Goal: Task Accomplishment & Management: Complete application form

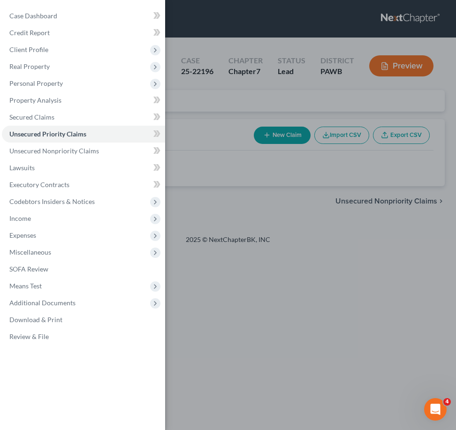
click at [320, 236] on div "Case Dashboard Payments Invoices Payments Payments Credit Report Client Profile" at bounding box center [228, 215] width 456 height 430
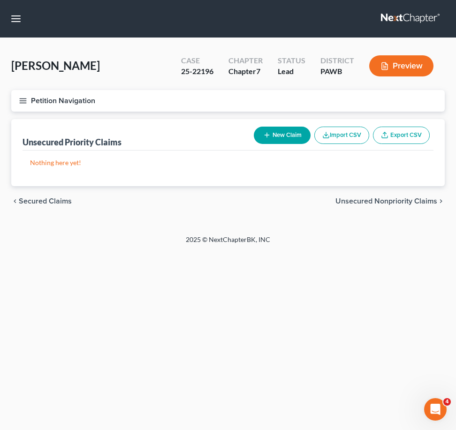
click at [26, 96] on button "Petition Navigation" at bounding box center [227, 101] width 433 height 22
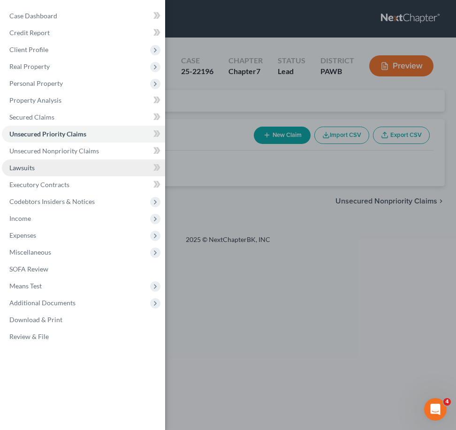
click at [60, 171] on link "Lawsuits" at bounding box center [83, 167] width 163 height 17
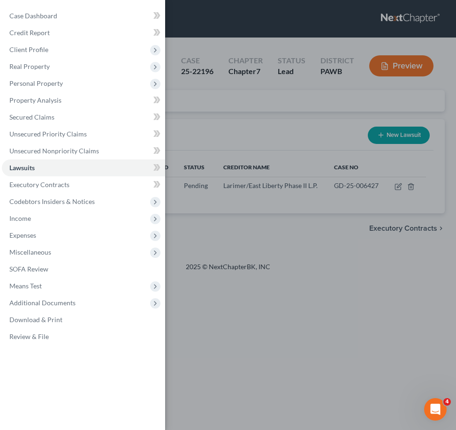
click at [231, 147] on div "Case Dashboard Payments Invoices Payments Payments Credit Report Client Profile" at bounding box center [228, 215] width 456 height 430
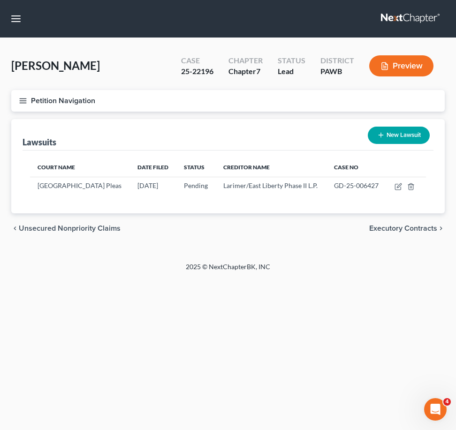
click at [26, 99] on icon "button" at bounding box center [23, 101] width 8 height 8
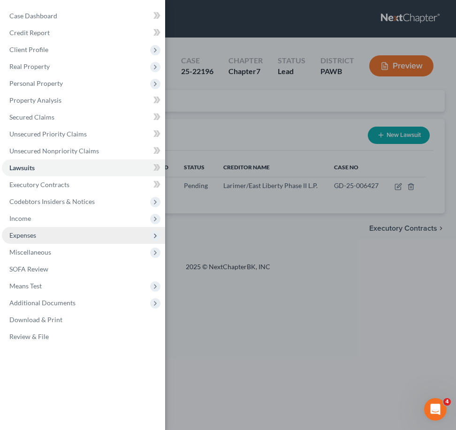
click at [45, 238] on span "Expenses" at bounding box center [83, 235] width 163 height 17
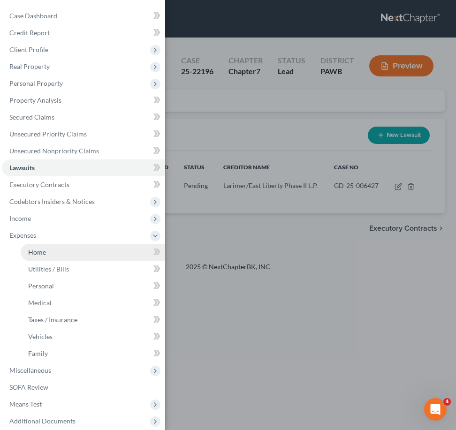
click at [53, 255] on link "Home" at bounding box center [93, 252] width 144 height 17
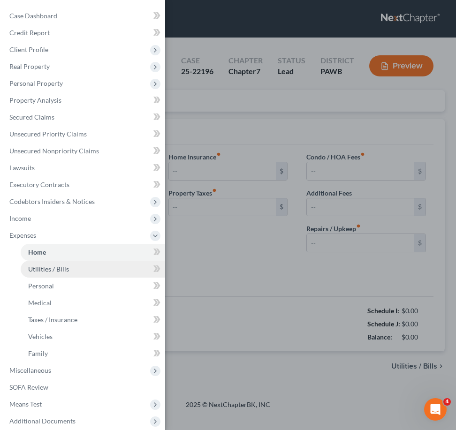
type input "0.00"
radio input "true"
type input "0.00"
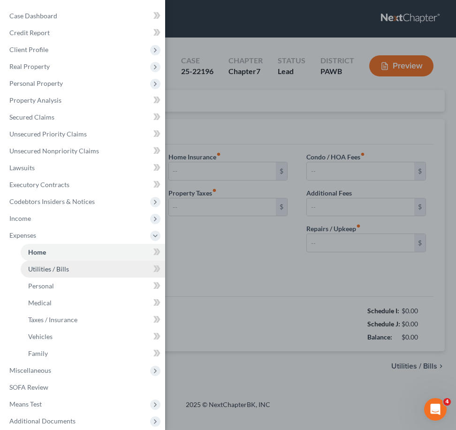
type input "0.00"
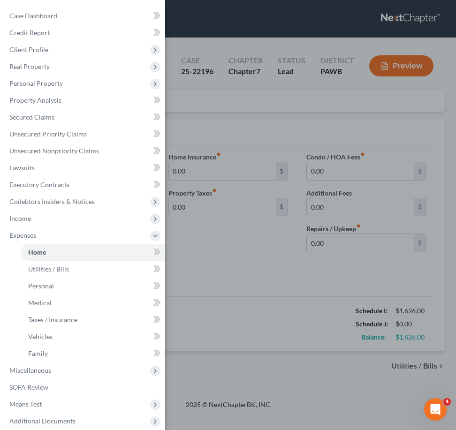
click at [264, 287] on div "Case Dashboard Payments Invoices Payments Payments Credit Report Client Profile" at bounding box center [228, 215] width 456 height 430
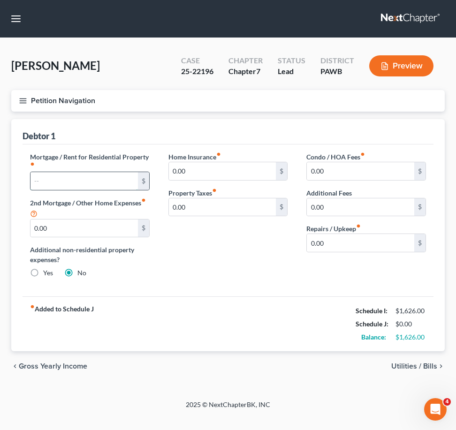
click at [78, 179] on input "text" at bounding box center [83, 181] width 107 height 18
type input "600"
click at [430, 363] on span "Utilities / Bills" at bounding box center [414, 366] width 46 height 8
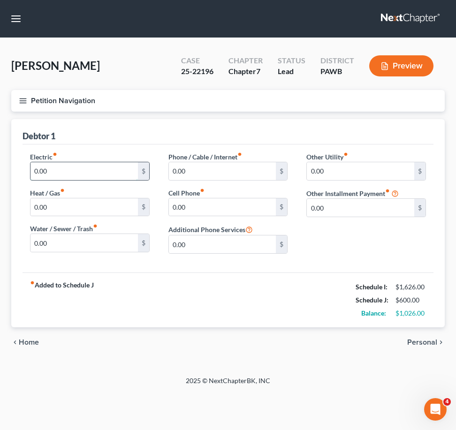
click at [101, 162] on input "0.00" at bounding box center [83, 171] width 107 height 18
type input "158"
click at [243, 169] on input "0.00" at bounding box center [222, 171] width 107 height 18
type input "4"
type input "6"
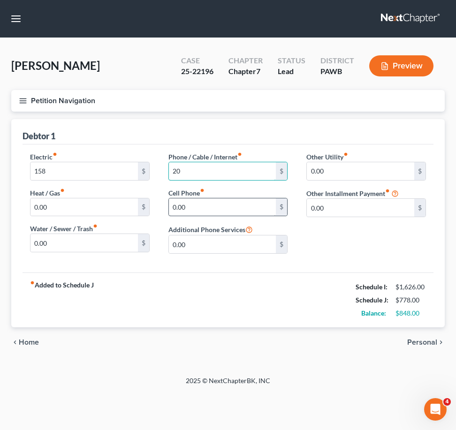
type input "20"
click at [224, 202] on input "0.00" at bounding box center [222, 207] width 107 height 18
type input "45"
click at [337, 249] on div "Other Utility fiber_manual_record 0.00 $ Other Installment Payment fiber_manual…" at bounding box center [366, 206] width 138 height 109
click at [414, 340] on span "Personal" at bounding box center [422, 343] width 30 height 8
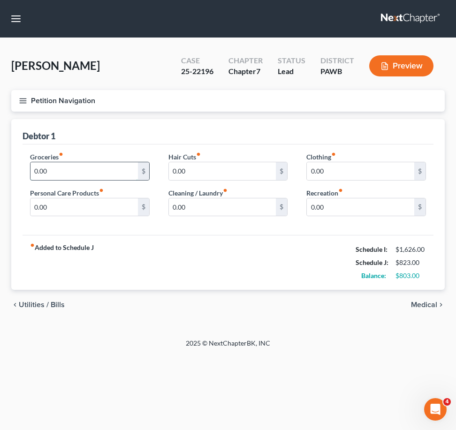
click at [88, 170] on input "0.00" at bounding box center [83, 171] width 107 height 18
type input "276"
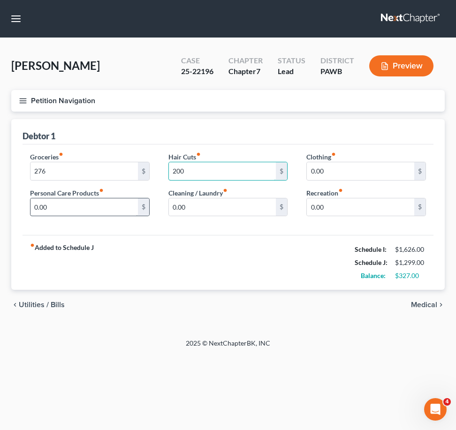
type input "200"
click at [99, 210] on input "0.00" at bounding box center [83, 207] width 107 height 18
click at [200, 202] on input "0.00" at bounding box center [222, 207] width 107 height 18
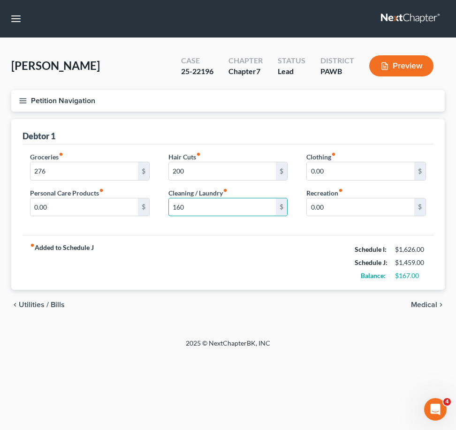
type input "160"
click at [150, 231] on div "Groceries fiber_manual_record 276 $ Personal Care Products fiber_manual_record …" at bounding box center [228, 189] width 411 height 91
click at [101, 188] on icon "fiber_manual_record" at bounding box center [101, 190] width 5 height 5
click at [94, 192] on label "Personal Care Products fiber_manual_record" at bounding box center [67, 193] width 74 height 10
click at [362, 210] on input "0.00" at bounding box center [360, 207] width 107 height 18
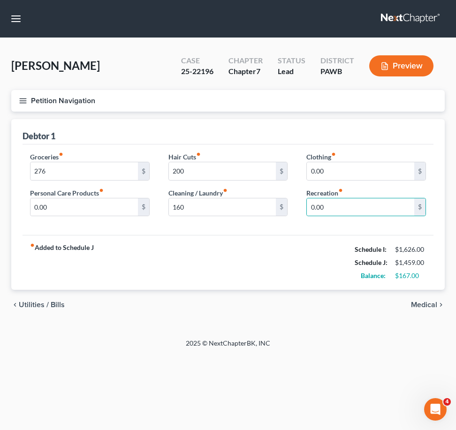
click at [299, 249] on div "fiber_manual_record Added to Schedule J Schedule I: $1,626.00 Schedule J: $1,45…" at bounding box center [228, 262] width 411 height 55
click at [333, 210] on input "0.00" at bounding box center [360, 207] width 107 height 18
type input "30"
click at [297, 226] on div "Groceries fiber_manual_record 276 $ Personal Care Products fiber_manual_record …" at bounding box center [228, 189] width 411 height 91
click at [427, 306] on span "Medical" at bounding box center [424, 305] width 26 height 8
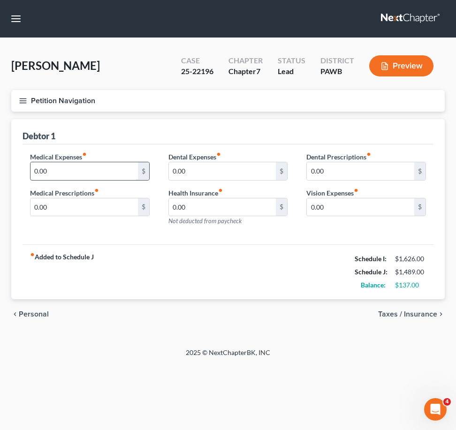
click at [93, 175] on input "0.00" at bounding box center [83, 171] width 107 height 18
type input "50"
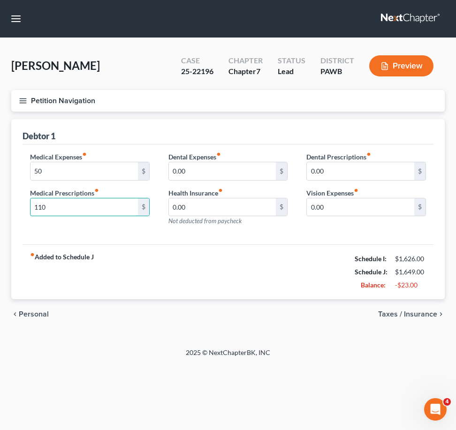
type input "110"
click at [420, 318] on span "Taxes / Insurance" at bounding box center [407, 314] width 59 height 8
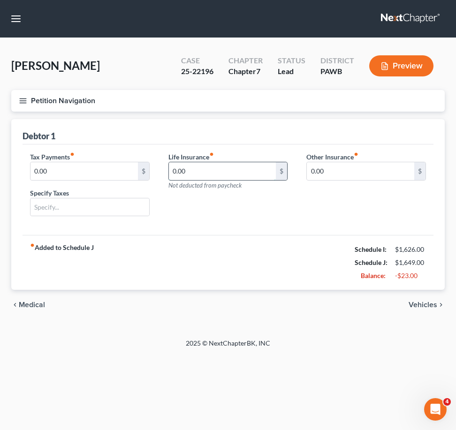
click at [232, 173] on input "0.00" at bounding box center [222, 171] width 107 height 18
click at [433, 304] on span "Vehicles" at bounding box center [422, 305] width 29 height 8
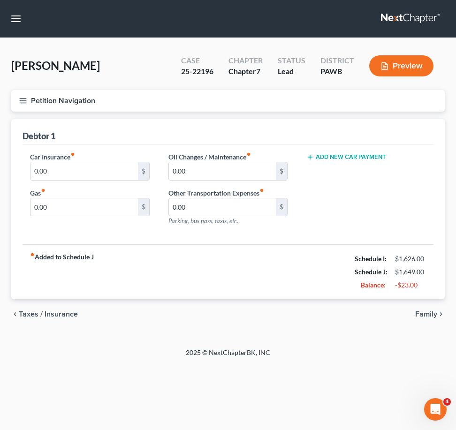
click at [422, 314] on span "Family" at bounding box center [426, 314] width 22 height 8
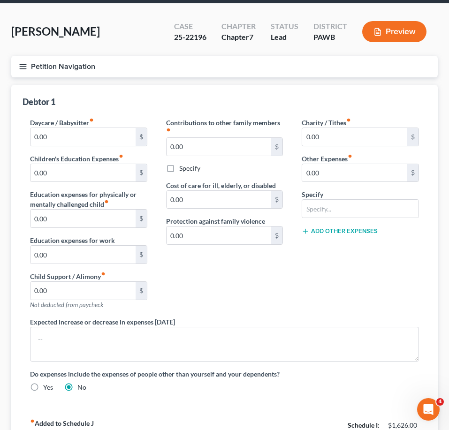
scroll to position [62, 0]
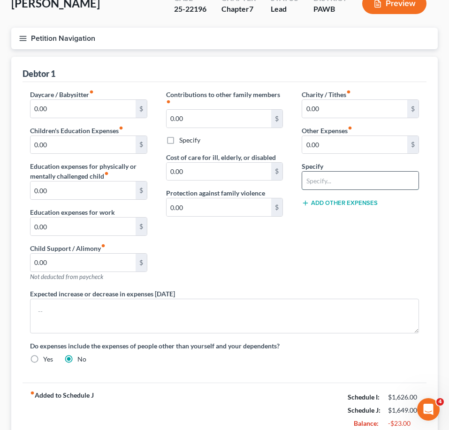
click at [334, 185] on input "text" at bounding box center [360, 181] width 116 height 18
click at [266, 256] on div "Contributions to other family members fiber_manual_record 0.00 $ Specify Cost o…" at bounding box center [225, 189] width 136 height 199
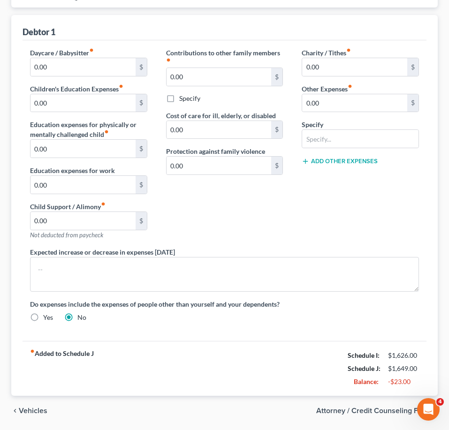
scroll to position [125, 0]
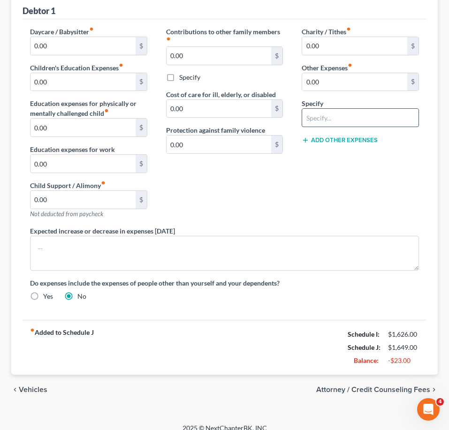
click at [317, 115] on input "text" at bounding box center [360, 118] width 116 height 18
click at [321, 87] on input "0.00" at bounding box center [354, 82] width 105 height 18
type input "3,000"
type input "Funeral"
click at [43, 295] on label "Yes" at bounding box center [48, 296] width 10 height 9
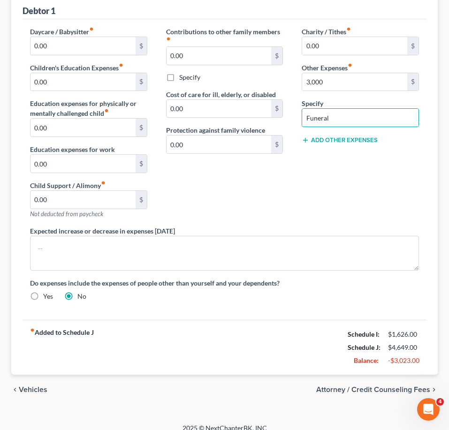
click at [47, 295] on input "Yes" at bounding box center [50, 295] width 6 height 6
radio input "true"
click at [77, 296] on label "No" at bounding box center [81, 296] width 9 height 9
click at [81, 296] on input "No" at bounding box center [84, 295] width 6 height 6
radio input "true"
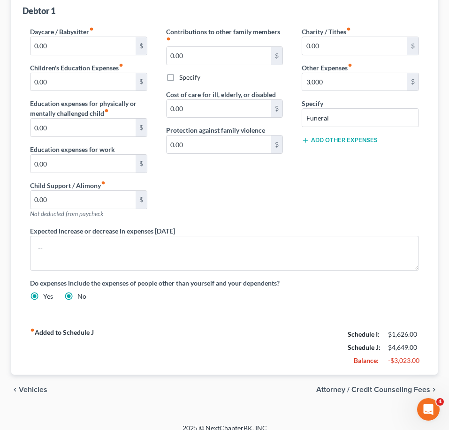
radio input "false"
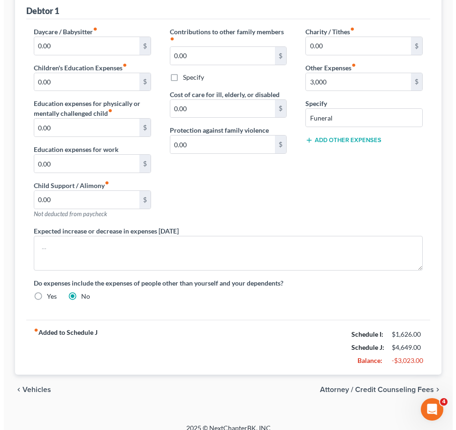
scroll to position [136, 0]
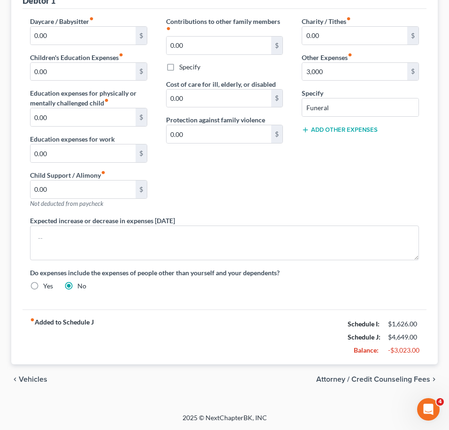
click at [399, 376] on span "Attorney / Credit Counseling Fees" at bounding box center [373, 380] width 114 height 8
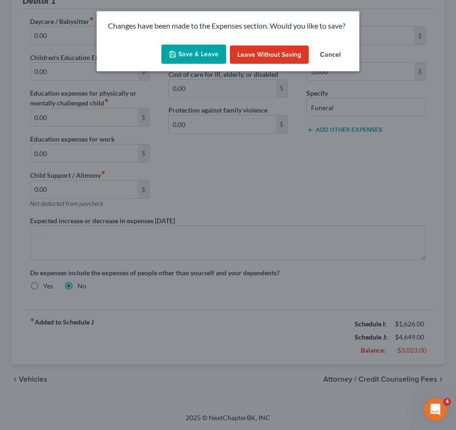
click at [188, 50] on button "Save & Leave" at bounding box center [193, 55] width 65 height 20
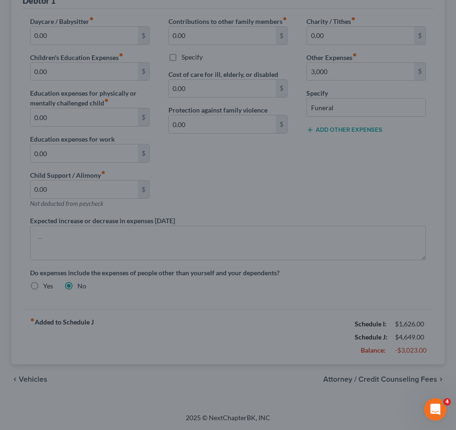
type input "3,000.00"
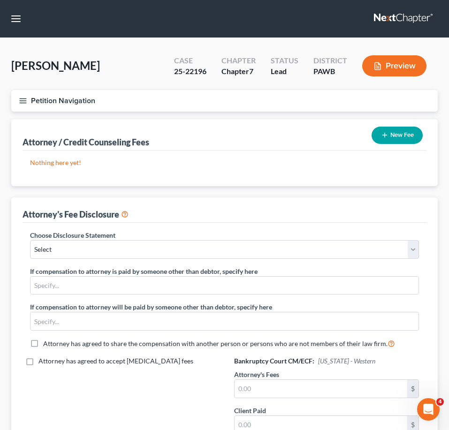
click at [23, 95] on button "Petition Navigation" at bounding box center [224, 101] width 426 height 22
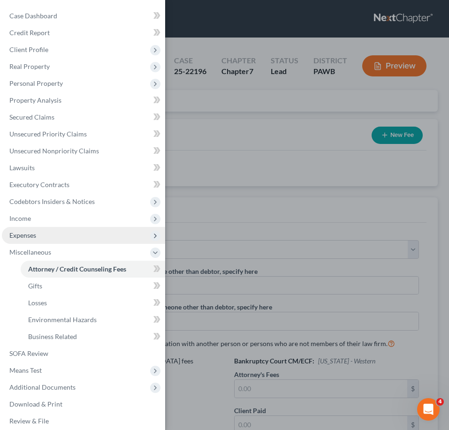
click at [42, 230] on span "Expenses" at bounding box center [83, 235] width 163 height 17
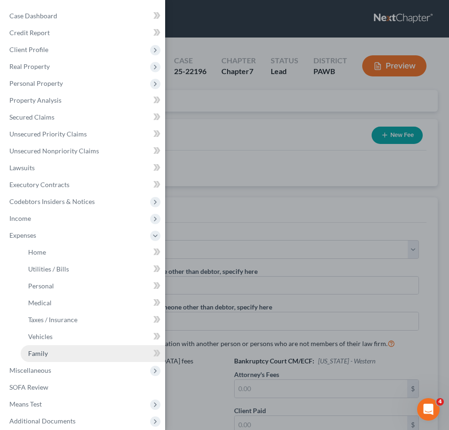
click at [66, 349] on link "Family" at bounding box center [93, 353] width 144 height 17
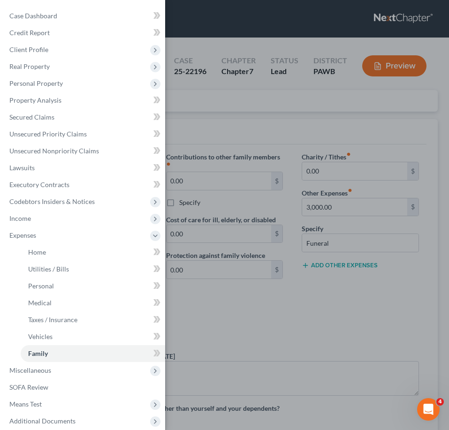
click at [259, 324] on div "Case Dashboard Payments Invoices Payments Payments Credit Report Client Profile" at bounding box center [224, 215] width 449 height 430
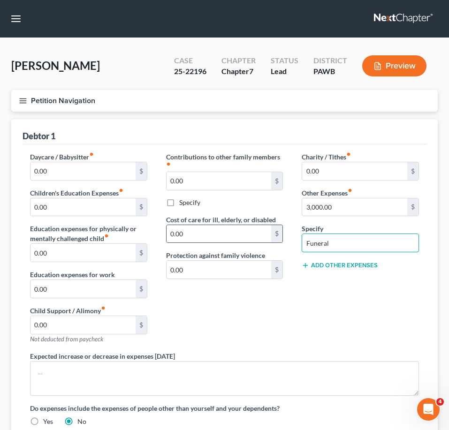
drag, startPoint x: 345, startPoint y: 242, endPoint x: 281, endPoint y: 237, distance: 64.5
click at [281, 237] on div "Daycare / Babysitter fiber_manual_record 0.00 $ Children's Education Expenses f…" at bounding box center [224, 293] width 407 height 282
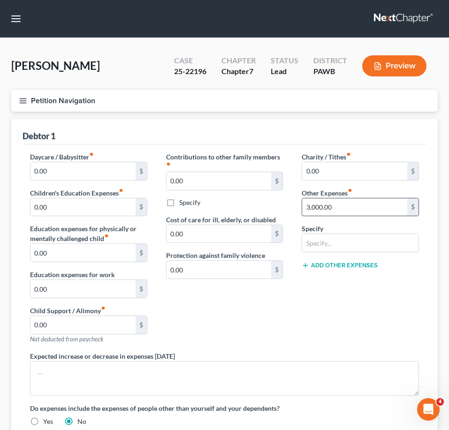
click at [337, 202] on input "3,000.00" at bounding box center [354, 207] width 105 height 18
click at [312, 349] on div "Charity / Tithes fiber_manual_record 0.00 $ Other Expenses fiber_manual_record …" at bounding box center [360, 251] width 136 height 199
click at [25, 102] on icon "button" at bounding box center [23, 101] width 8 height 8
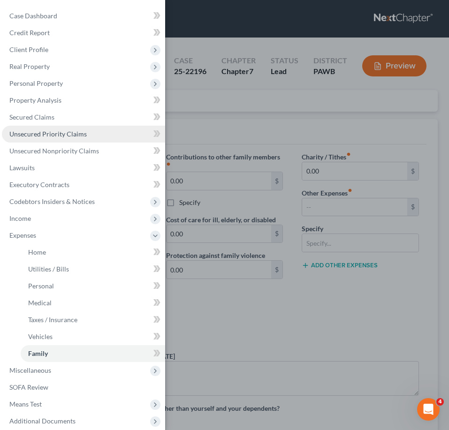
click at [51, 138] on link "Unsecured Priority Claims" at bounding box center [83, 134] width 163 height 17
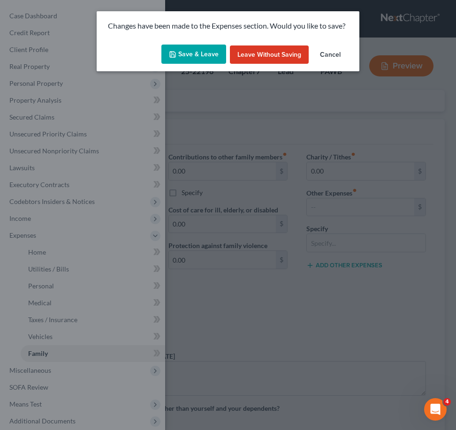
click at [196, 52] on button "Save & Leave" at bounding box center [193, 55] width 65 height 20
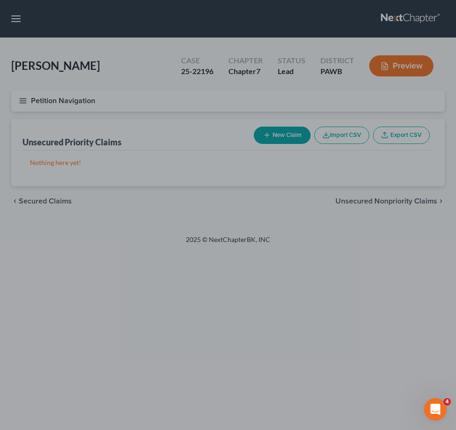
click at [15, 99] on div at bounding box center [228, 215] width 456 height 430
click at [186, 190] on div at bounding box center [228, 215] width 456 height 430
click at [45, 63] on div at bounding box center [228, 215] width 456 height 430
drag, startPoint x: 13, startPoint y: 18, endPoint x: 31, endPoint y: 2, distance: 24.0
click at [14, 18] on div at bounding box center [228, 215] width 456 height 430
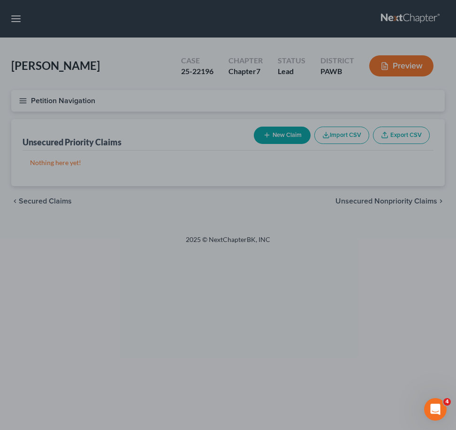
click at [65, 152] on div at bounding box center [228, 215] width 456 height 430
click at [14, 18] on div at bounding box center [228, 215] width 456 height 430
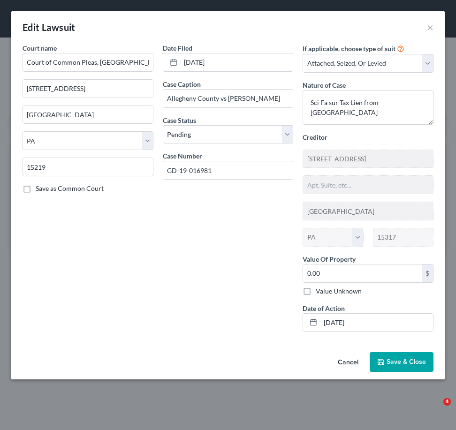
select select "39"
select select "0"
select select "3"
select select "39"
click at [353, 362] on button "Cancel" at bounding box center [348, 362] width 36 height 19
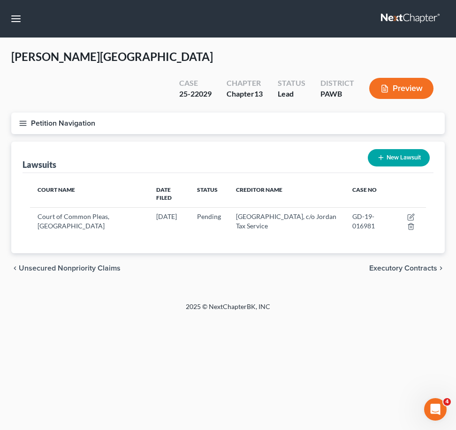
click at [26, 119] on icon "button" at bounding box center [23, 123] width 8 height 8
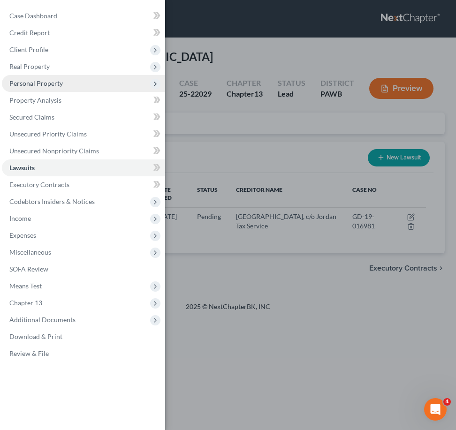
click at [43, 86] on span "Personal Property" at bounding box center [35, 83] width 53 height 8
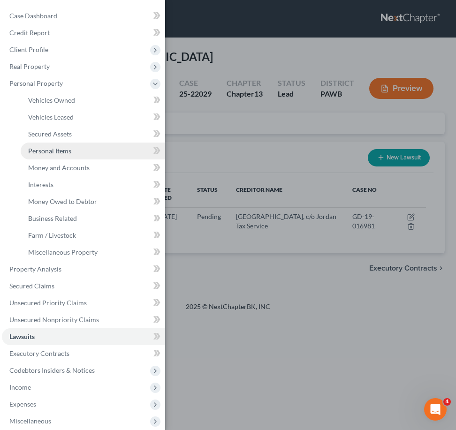
click at [81, 144] on link "Personal Items" at bounding box center [93, 151] width 144 height 17
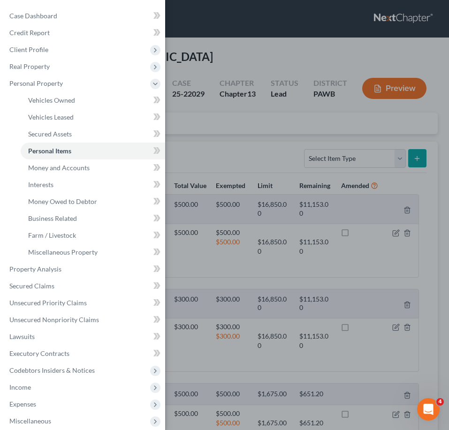
click at [253, 135] on div "Case Dashboard Payments Invoices Payments Payments Credit Report Client Profile" at bounding box center [224, 215] width 449 height 430
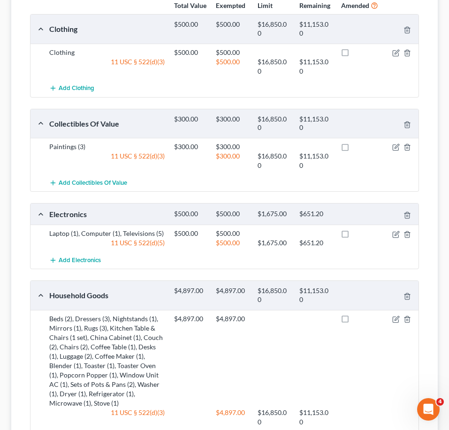
scroll to position [313, 0]
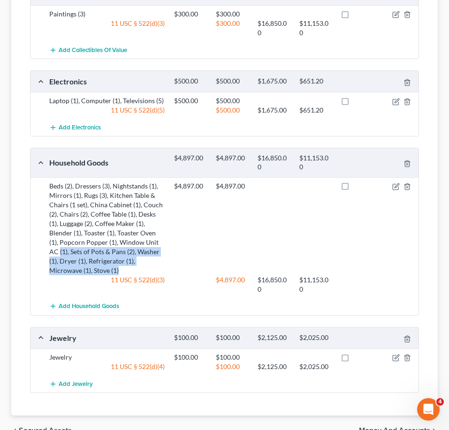
drag, startPoint x: 121, startPoint y: 254, endPoint x: 59, endPoint y: 239, distance: 64.0
click at [59, 239] on div "Beds (2), Dressers (3), Nightstands (1), Mirrors (1), Rugs (3), Kitchen Table &…" at bounding box center [107, 228] width 125 height 94
copy div "(1), Sets of Pots & Pans (2), Washer (1), Dryer (1), Refrigerator (1), Microwav…"
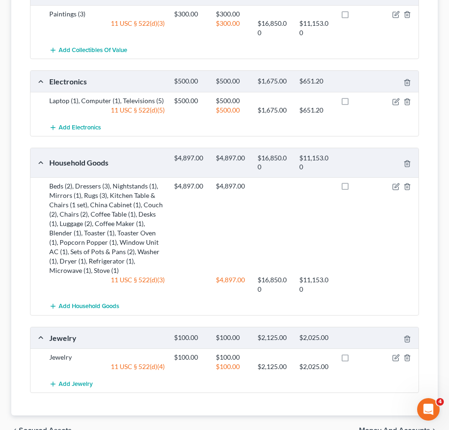
click at [51, 190] on div "Beds (2), Dressers (3), Nightstands (1), Mirrors (1), Rugs (3), Kitchen Table &…" at bounding box center [107, 228] width 125 height 94
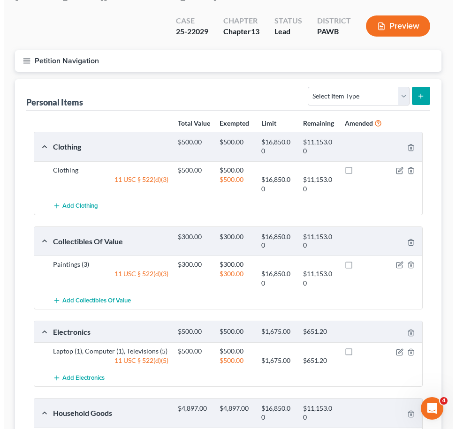
scroll to position [125, 0]
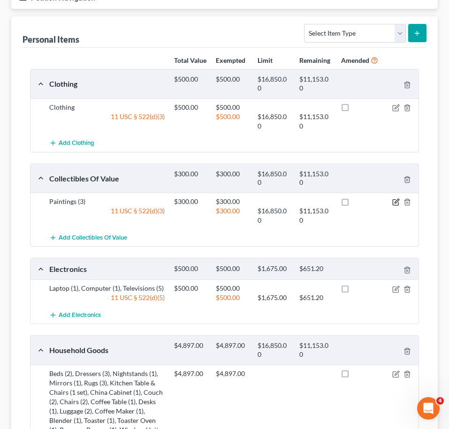
click at [395, 199] on icon "button" at bounding box center [396, 201] width 4 height 4
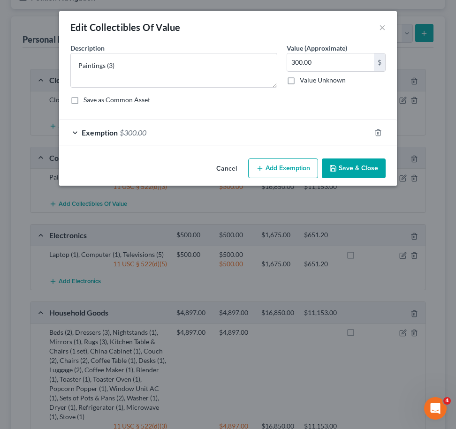
click at [76, 132] on div "Exemption $300.00" at bounding box center [214, 132] width 311 height 25
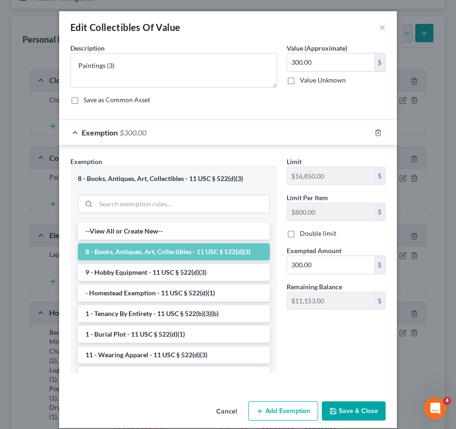
click at [16, 204] on div "Edit Collectibles Of Value × An exemption set must first be selected from the F…" at bounding box center [228, 214] width 456 height 429
drag, startPoint x: 410, startPoint y: 228, endPoint x: 401, endPoint y: 239, distance: 14.4
click at [411, 228] on div "Edit Collectibles Of Value × An exemption set must first be selected from the F…" at bounding box center [228, 214] width 456 height 429
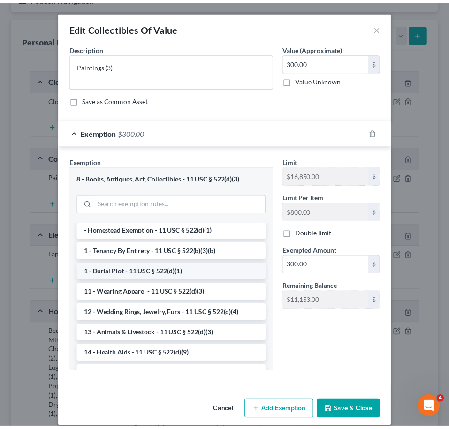
scroll to position [0, 0]
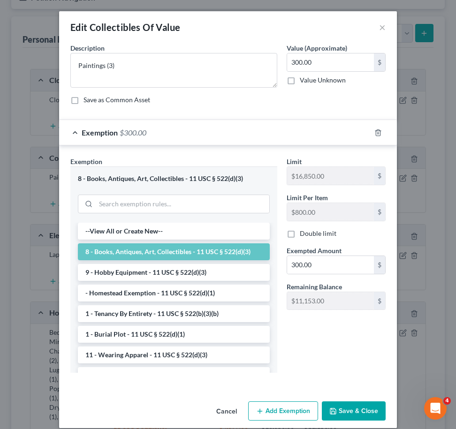
click at [213, 413] on button "Cancel" at bounding box center [227, 411] width 36 height 19
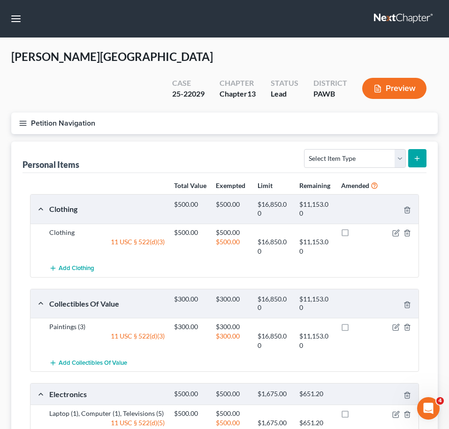
click at [23, 123] on line "button" at bounding box center [23, 123] width 7 height 0
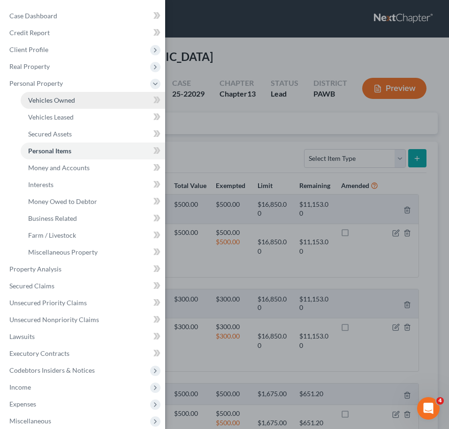
click at [59, 101] on span "Vehicles Owned" at bounding box center [51, 100] width 47 height 8
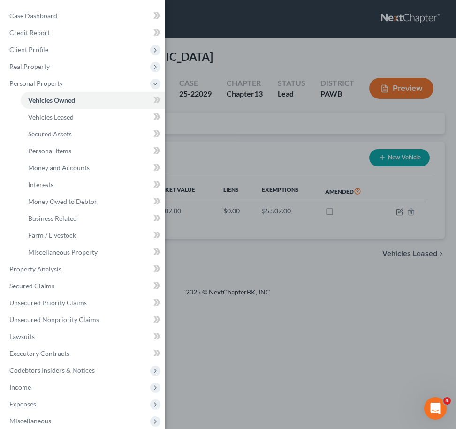
click at [252, 226] on div "Case Dashboard Payments Invoices Payments Payments Credit Report Client Profile" at bounding box center [228, 214] width 456 height 429
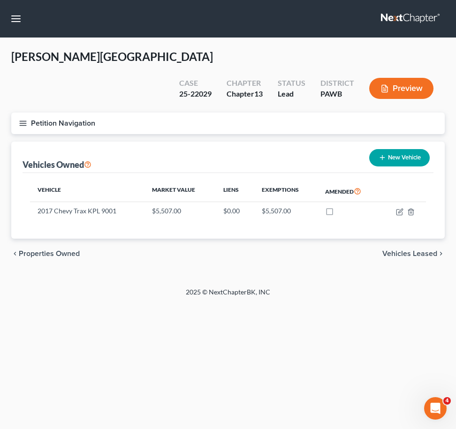
click at [16, 113] on button "Petition Navigation" at bounding box center [227, 124] width 433 height 22
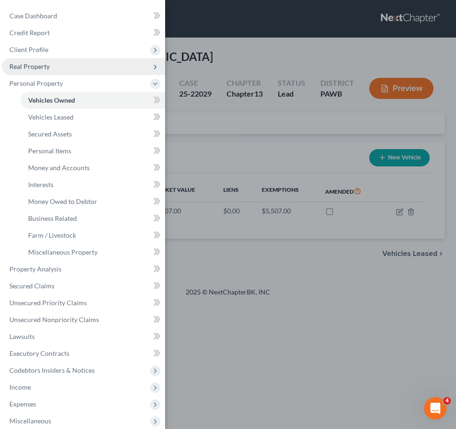
click at [50, 67] on span "Real Property" at bounding box center [83, 66] width 163 height 17
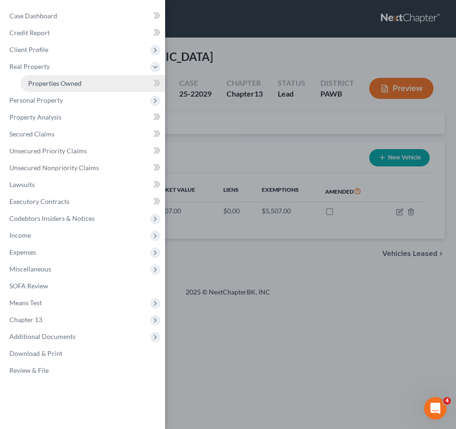
click at [52, 79] on link "Properties Owned" at bounding box center [93, 83] width 144 height 17
click at [222, 252] on div "Case Dashboard Payments Invoices Payments Payments Credit Report Client Profile" at bounding box center [228, 214] width 456 height 429
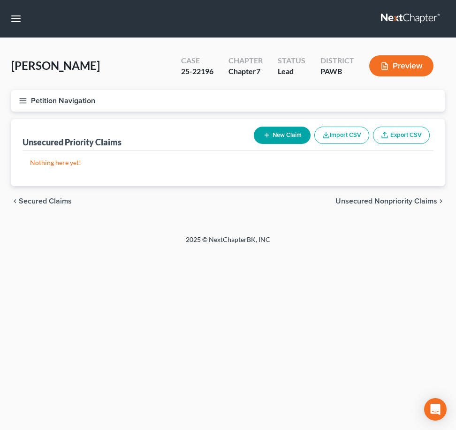
click at [27, 106] on button "Petition Navigation" at bounding box center [227, 101] width 433 height 22
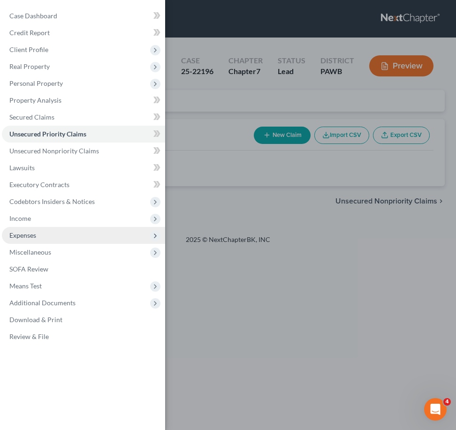
click at [44, 232] on span "Expenses" at bounding box center [83, 235] width 163 height 17
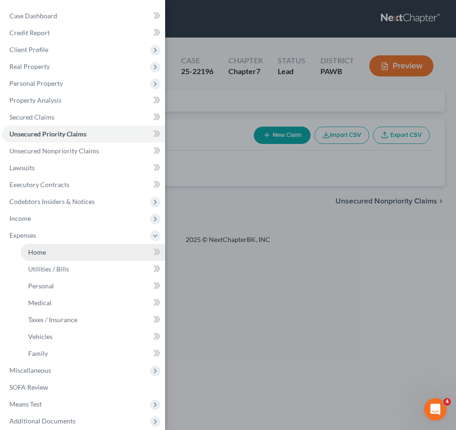
click at [60, 257] on link "Home" at bounding box center [93, 252] width 144 height 17
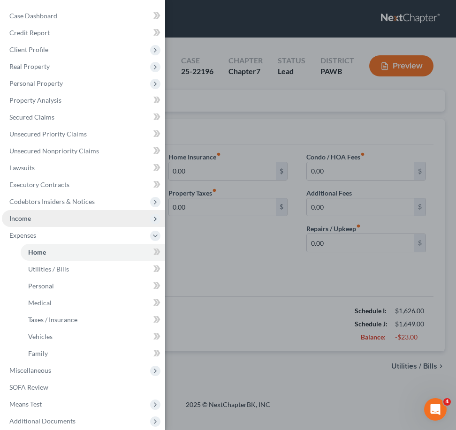
click at [54, 222] on span "Income" at bounding box center [83, 218] width 163 height 17
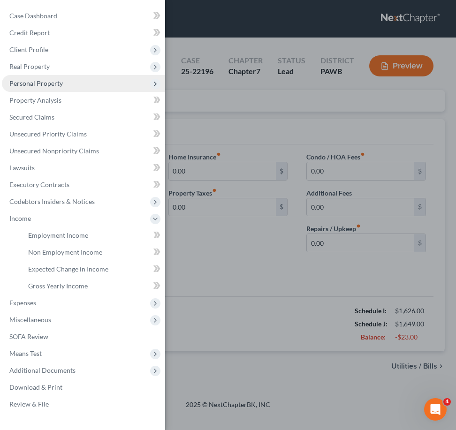
click at [58, 85] on span "Personal Property" at bounding box center [35, 83] width 53 height 8
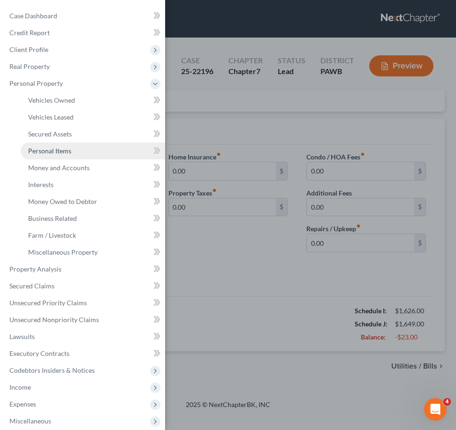
click at [57, 152] on span "Personal Items" at bounding box center [49, 151] width 43 height 8
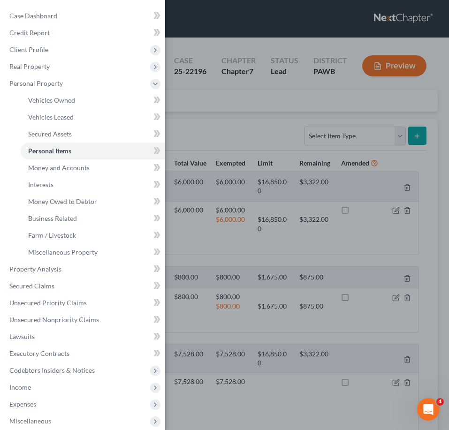
click at [238, 136] on div "Case Dashboard Payments Invoices Payments Payments Credit Report Client Profile" at bounding box center [224, 215] width 449 height 430
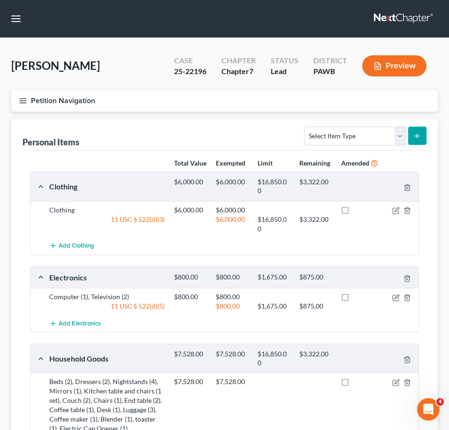
click at [22, 105] on button "Petition Navigation" at bounding box center [224, 101] width 426 height 22
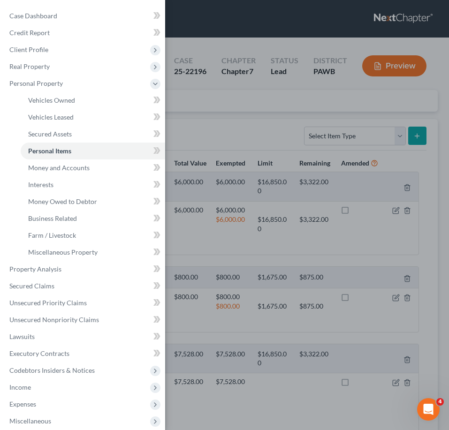
click at [211, 138] on div "Case Dashboard Payments Invoices Payments Payments Credit Report Client Profile" at bounding box center [224, 215] width 449 height 430
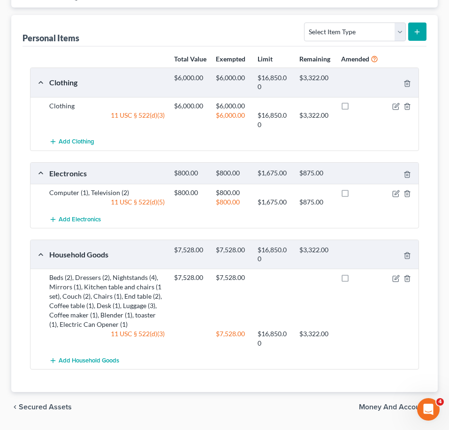
scroll to position [125, 0]
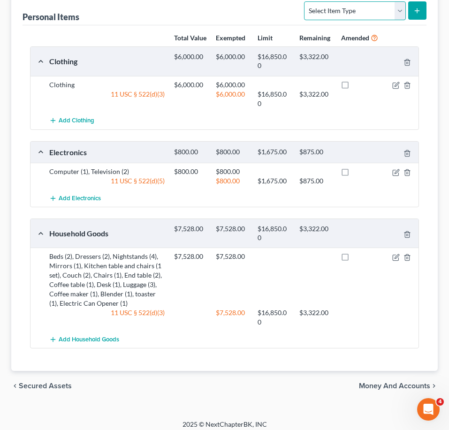
click at [375, 10] on select "Select Item Type Clothing Collectibles Of Value Electronics Firearms Household …" at bounding box center [354, 10] width 101 height 19
click at [170, 394] on div "chevron_left Secured Assets Money and Accounts chevron_right" at bounding box center [224, 386] width 426 height 30
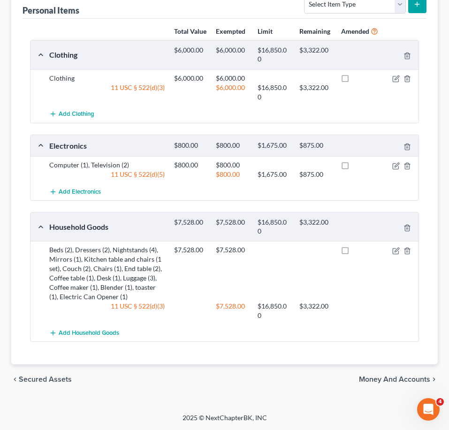
scroll to position [140, 0]
click at [80, 331] on span "Add Household Goods" at bounding box center [89, 333] width 60 height 8
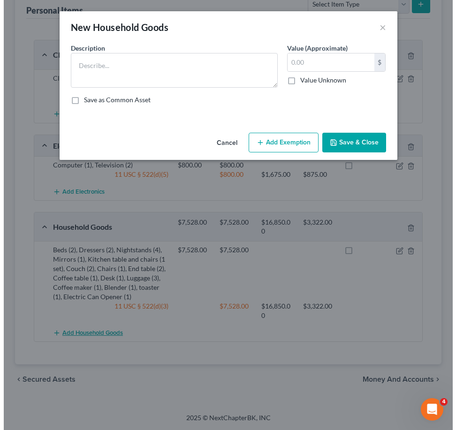
scroll to position [132, 0]
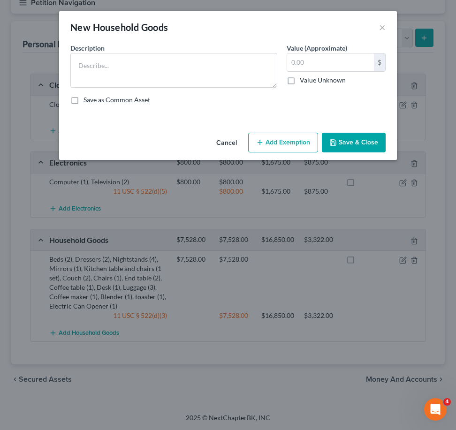
click at [226, 142] on button "Cancel" at bounding box center [227, 143] width 36 height 19
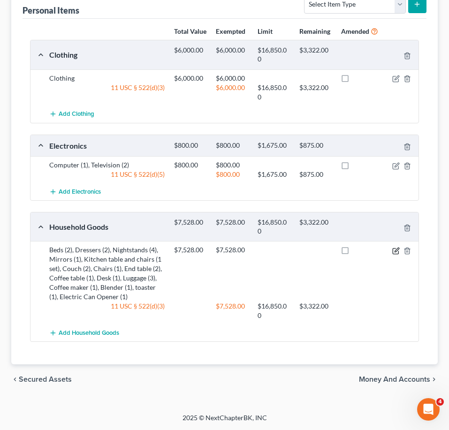
click at [393, 255] on icon "button" at bounding box center [396, 251] width 8 height 8
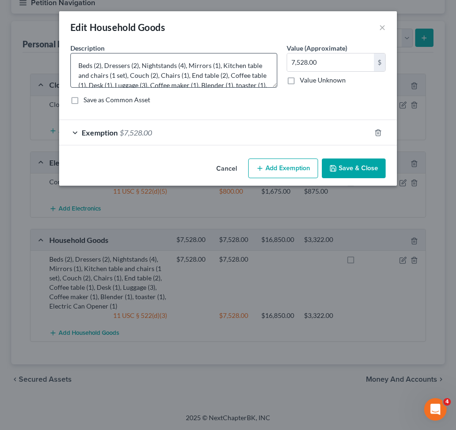
scroll to position [20, 0]
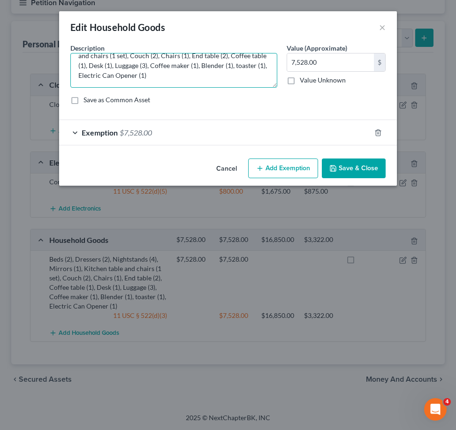
click at [189, 77] on textarea "Beds (2), Dressers (2), Nightstands (4), Mirrors (1), Kitchen table and chairs …" at bounding box center [173, 70] width 207 height 35
paste textarea "(1), Sets of Pots & Pans (2), Washer (1), Dryer (1), Refrigerator (1), Microwav…"
click at [235, 63] on textarea "Beds (2), Dressers (2), Nightstands (4), Mirrors (1), Kitchen table and chairs …" at bounding box center [173, 70] width 207 height 35
click at [111, 74] on textarea "Beds (2), Dressers (2), Nightstands (4), Mirrors (1), Kitchen table and chairs …" at bounding box center [173, 70] width 207 height 35
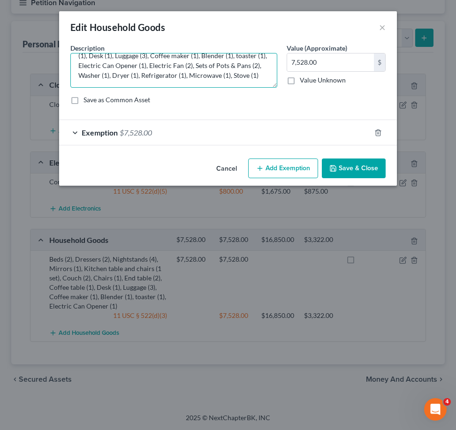
click at [132, 70] on textarea "Beds (2), Dressers (2), Nightstands (4), Mirrors (1), Kitchen table and chairs …" at bounding box center [173, 70] width 207 height 35
click at [109, 73] on textarea "Beds (2), Dressers (2), Nightstands (4), Mirrors (1), Kitchen table and chairs …" at bounding box center [173, 70] width 207 height 35
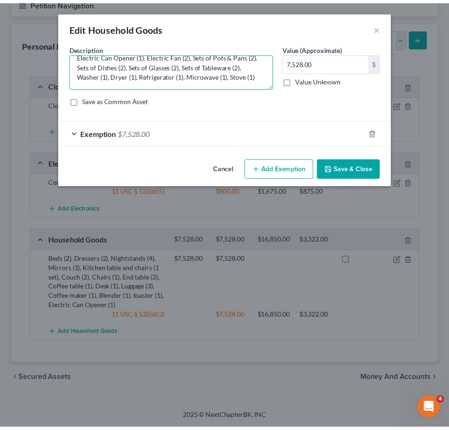
scroll to position [49, 0]
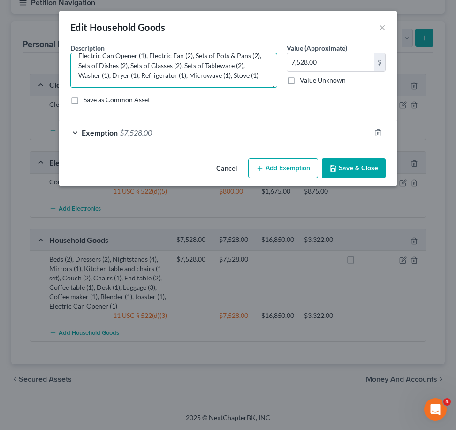
click at [201, 74] on textarea "Beds (2), Dressers (2), Nightstands (4), Mirrors (1), Kitchen table and chairs …" at bounding box center [173, 70] width 207 height 35
click at [236, 67] on textarea "Beds (2), Dressers (2), Nightstands (4), Mirrors (1), Kitchen table and chairs …" at bounding box center [173, 70] width 207 height 35
click at [207, 81] on textarea "Beds (2), Dressers (2), Nightstands (4), Mirrors (1), Kitchen table and chairs …" at bounding box center [173, 70] width 207 height 35
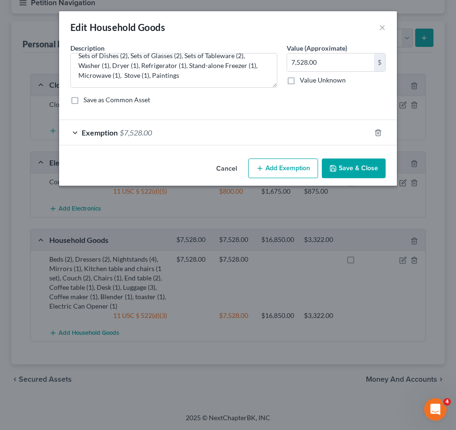
drag, startPoint x: 207, startPoint y: 81, endPoint x: 94, endPoint y: 160, distance: 138.0
click at [94, 160] on div "Cancel Add Exemption Save & Close" at bounding box center [228, 170] width 338 height 31
click at [243, 81] on textarea "Beds (2), Dressers (2), Nightstands (4), Mirrors (1), Kitchen table and chairs …" at bounding box center [173, 70] width 207 height 35
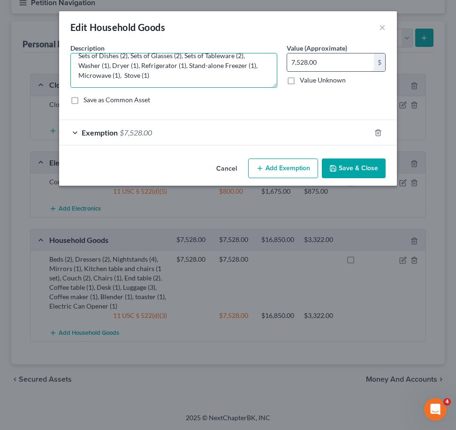
type textarea "Beds (2), Dressers (2), Nightstands (4), Mirrors (1), Kitchen table and chairs …"
click at [354, 66] on input "7,528.00" at bounding box center [330, 62] width 87 height 18
type input "11,146"
click at [355, 175] on button "Save & Close" at bounding box center [354, 168] width 64 height 20
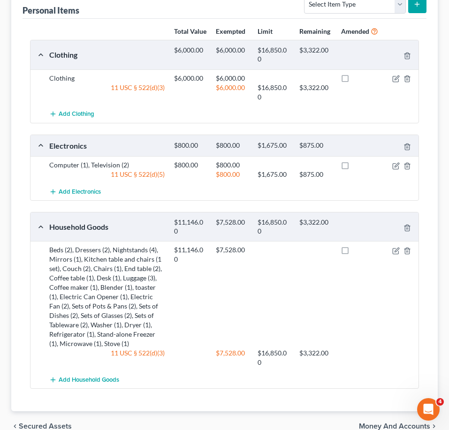
scroll to position [187, 0]
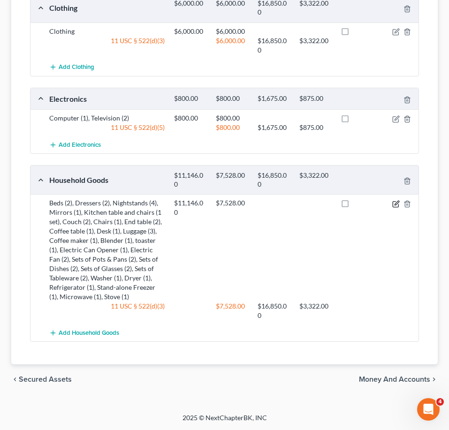
click at [392, 201] on icon "button" at bounding box center [395, 204] width 6 height 6
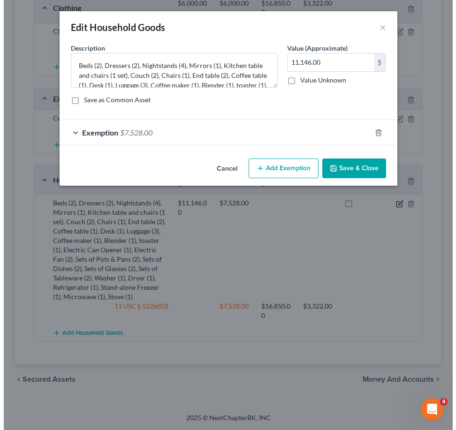
scroll to position [179, 0]
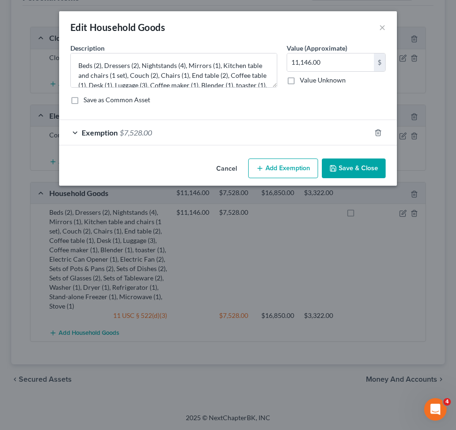
click at [68, 131] on div "Exemption $7,528.00" at bounding box center [214, 132] width 311 height 25
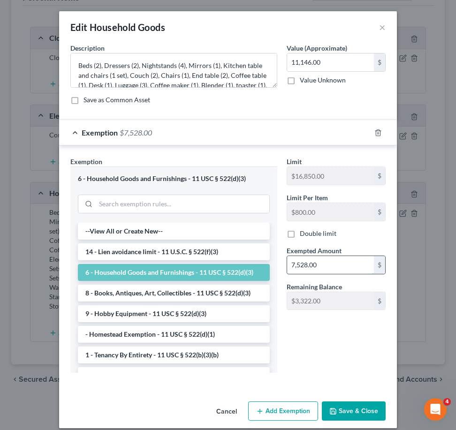
click at [336, 265] on input "7,528.00" at bounding box center [330, 265] width 87 height 18
type input "11,146"
click at [359, 410] on button "Save & Close" at bounding box center [354, 411] width 64 height 20
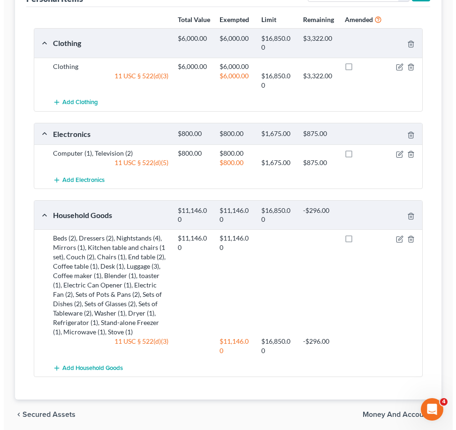
scroll to position [62, 0]
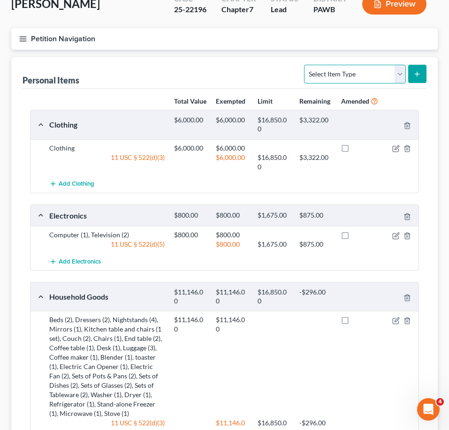
click at [373, 70] on select "Select Item Type Clothing Collectibles Of Value Electronics Firearms Household …" at bounding box center [354, 74] width 101 height 19
select select "firearms"
click at [305, 65] on select "Select Item Type Clothing Collectibles Of Value Electronics Firearms Household …" at bounding box center [354, 74] width 101 height 19
click at [420, 71] on icon "submit" at bounding box center [417, 74] width 8 height 8
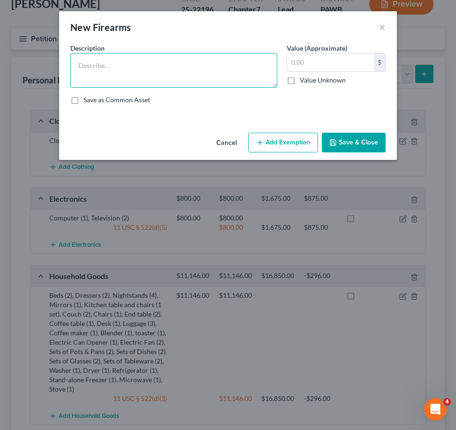
click at [161, 61] on textarea at bounding box center [173, 70] width 207 height 35
type textarea "1"
type textarea "Gun (1)"
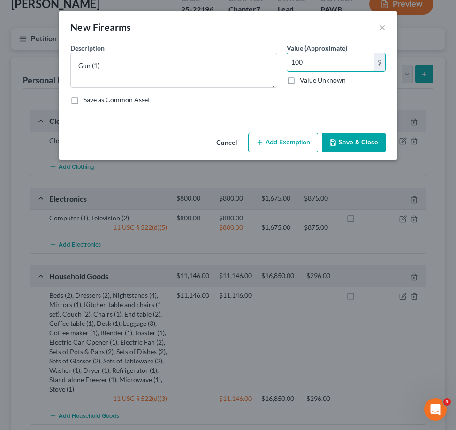
type input "100"
click at [364, 140] on button "Save & Close" at bounding box center [354, 143] width 64 height 20
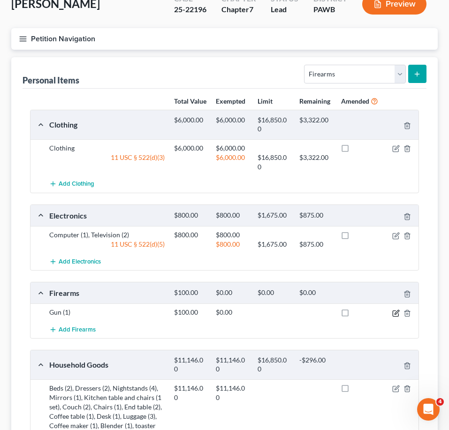
click at [392, 317] on icon "button" at bounding box center [396, 313] width 8 height 8
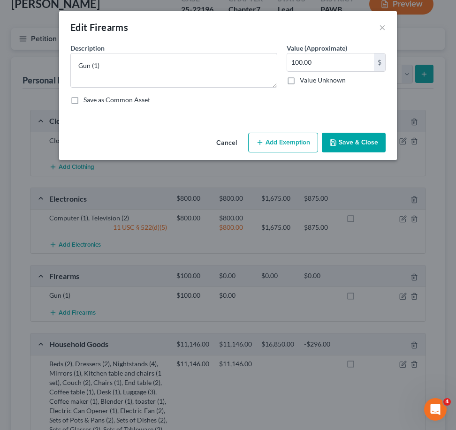
click at [279, 142] on button "Add Exemption" at bounding box center [283, 143] width 70 height 20
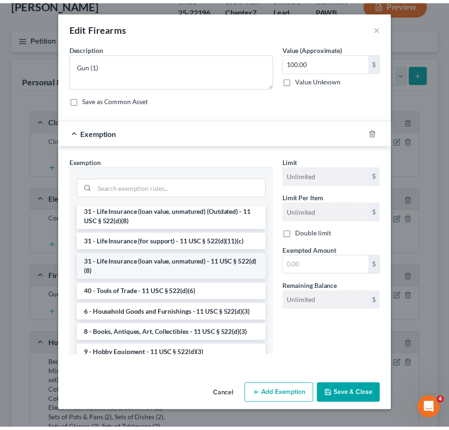
scroll to position [649, 0]
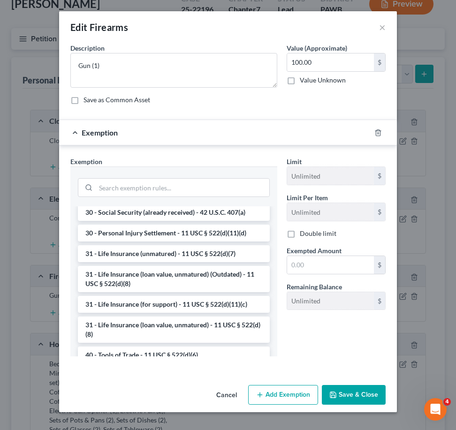
click at [231, 390] on button "Cancel" at bounding box center [227, 395] width 36 height 19
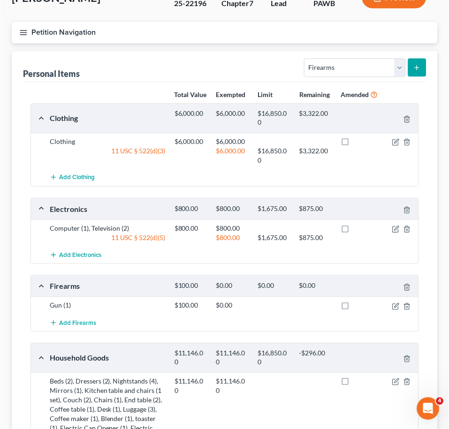
scroll to position [68, 0]
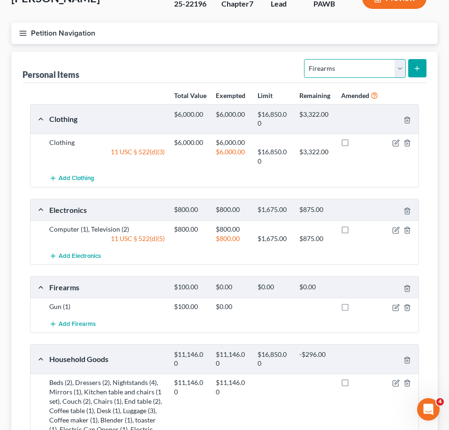
click at [354, 64] on select "Select Item Type Clothing Collectibles Of Value Electronics Firearms Household …" at bounding box center [354, 68] width 101 height 19
click at [305, 59] on select "Select Item Type Clothing Collectibles Of Value Electronics Firearms Household …" at bounding box center [354, 68] width 101 height 19
click at [401, 63] on select "Select Item Type Clothing Collectibles Of Value Electronics Firearms Household …" at bounding box center [354, 68] width 101 height 19
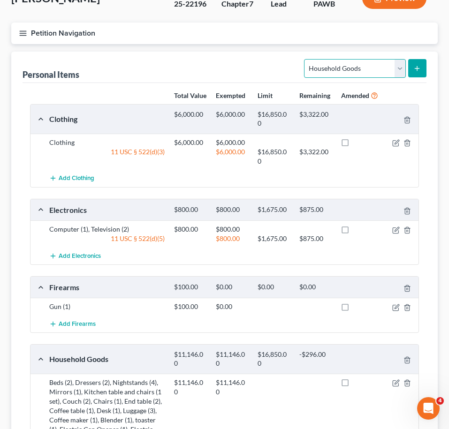
click at [404, 72] on select "Select Item Type Clothing Collectibles Of Value Electronics Firearms Household …" at bounding box center [354, 68] width 101 height 19
select select "collectibles_of_value"
click at [305, 59] on select "Select Item Type Clothing Collectibles Of Value Electronics Firearms Household …" at bounding box center [354, 68] width 101 height 19
click at [422, 70] on button "submit" at bounding box center [417, 68] width 18 height 18
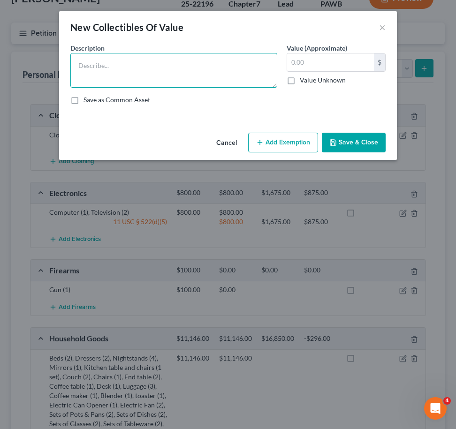
click at [173, 70] on textarea at bounding box center [173, 70] width 207 height 35
type textarea "Paintings (2)"
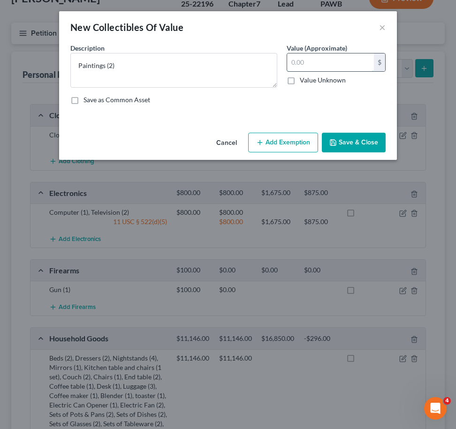
click at [308, 56] on input "text" at bounding box center [330, 62] width 87 height 18
type input "100"
click at [299, 135] on button "Add Exemption" at bounding box center [283, 143] width 70 height 20
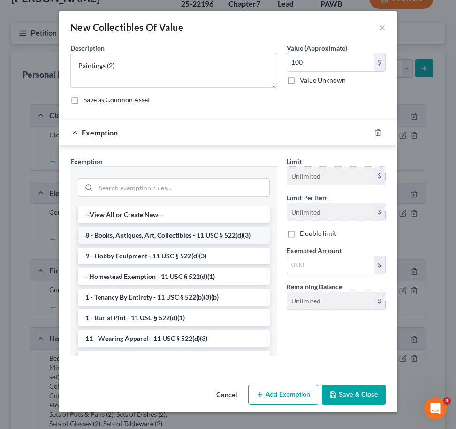
click at [180, 241] on li "8 - Books, Antiques, Art, Collectibles - 11 USC § 522(d)(3)" at bounding box center [174, 235] width 192 height 17
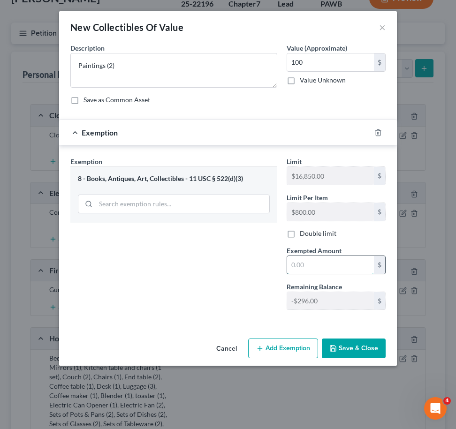
click at [332, 265] on input "text" at bounding box center [330, 265] width 87 height 18
type input "100"
click at [345, 343] on button "Save & Close" at bounding box center [354, 349] width 64 height 20
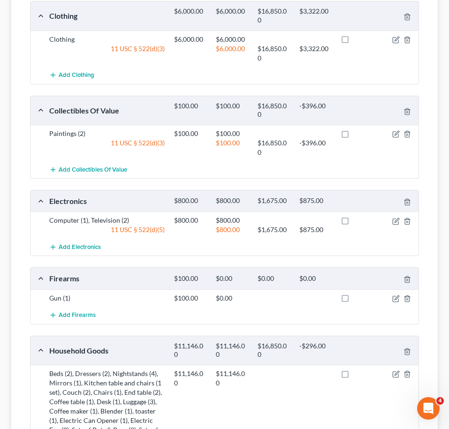
scroll to position [0, 0]
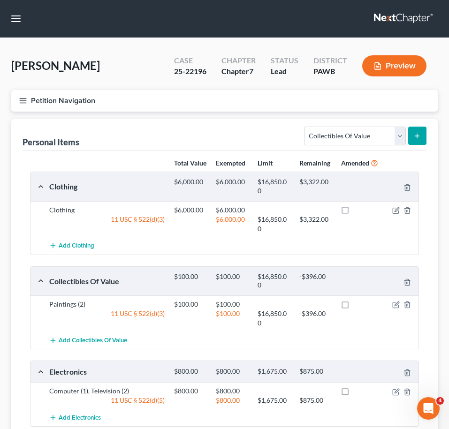
click at [20, 102] on icon "button" at bounding box center [23, 101] width 8 height 8
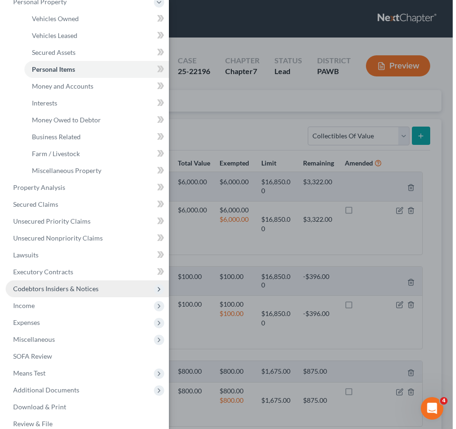
scroll to position [92, 0]
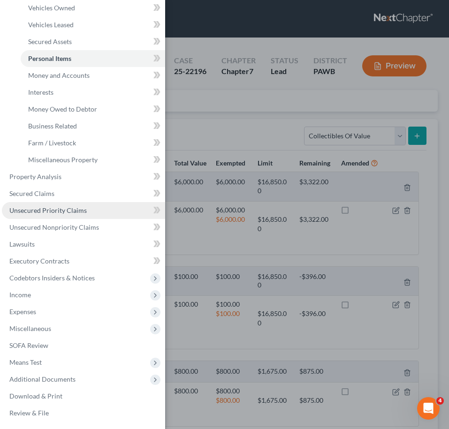
click at [53, 214] on span "Unsecured Priority Claims" at bounding box center [47, 210] width 77 height 8
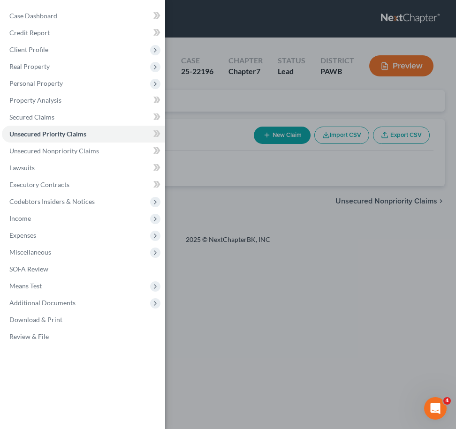
click at [253, 214] on div "Case Dashboard Payments Invoices Payments Payments Credit Report Client Profile" at bounding box center [228, 214] width 456 height 429
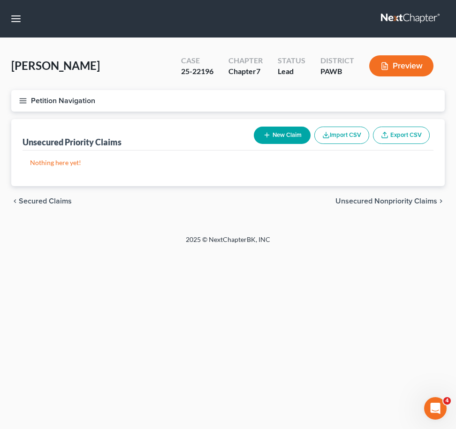
click at [254, 131] on button "New Claim" at bounding box center [282, 135] width 57 height 17
select select "0"
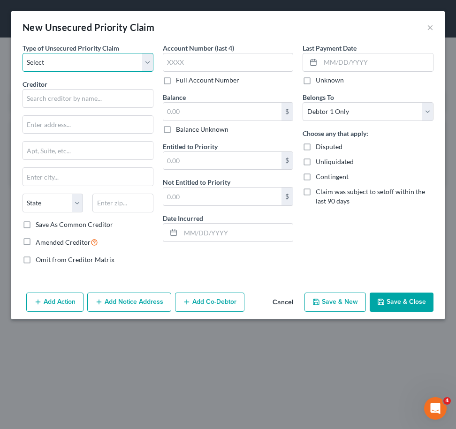
click at [127, 62] on select "Select Taxes & Other Government Units Domestic Support Obligations Extensions o…" at bounding box center [88, 62] width 131 height 19
click at [238, 259] on div "Account Number (last 4) Full Account Number Balance $ Balance Unknown Balance U…" at bounding box center [228, 157] width 140 height 229
click at [284, 301] on button "Cancel" at bounding box center [283, 303] width 36 height 19
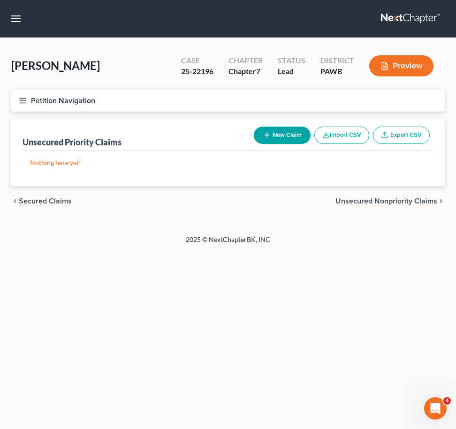
click at [20, 100] on icon "button" at bounding box center [23, 101] width 8 height 8
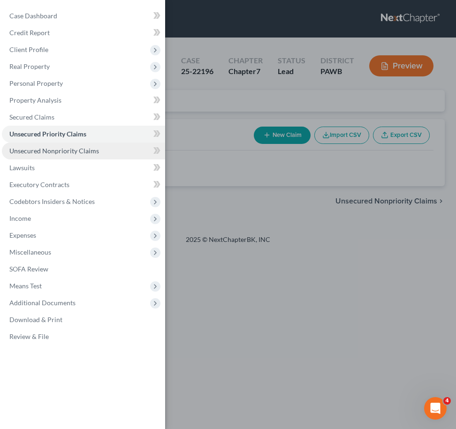
click at [61, 152] on span "Unsecured Nonpriority Claims" at bounding box center [54, 151] width 90 height 8
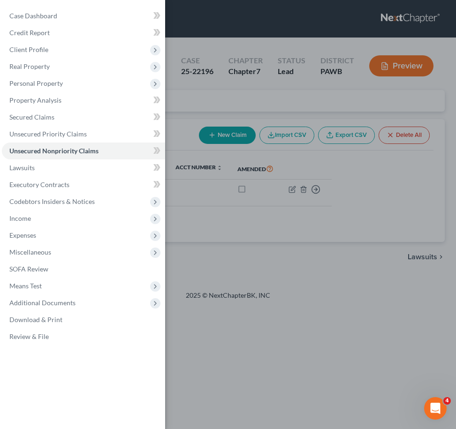
click at [263, 151] on div "Case Dashboard Payments Invoices Payments Payments Credit Report Client Profile" at bounding box center [228, 214] width 456 height 429
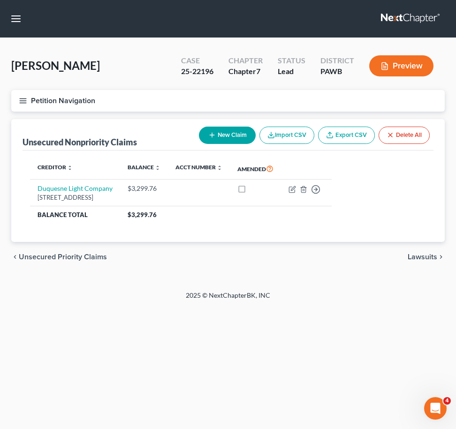
click at [221, 134] on button "New Claim" at bounding box center [227, 135] width 57 height 17
select select "0"
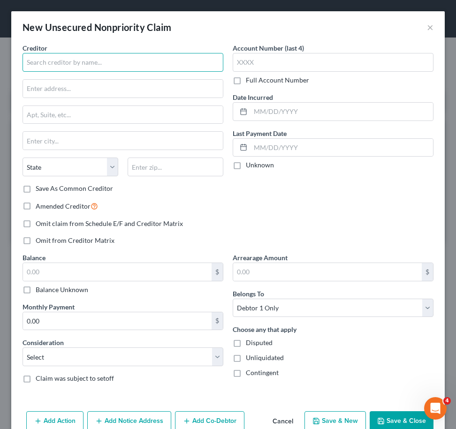
click at [130, 60] on input "text" at bounding box center [123, 62] width 201 height 19
type input "UPMC Shadyside"
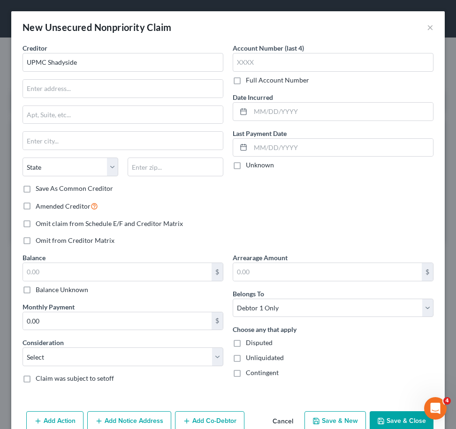
click at [208, 197] on div "Creditor * UPMC Shadyside State AL AK AR AZ CA CO CT DE DC FL GA GU HI ID IL IN…" at bounding box center [123, 148] width 210 height 210
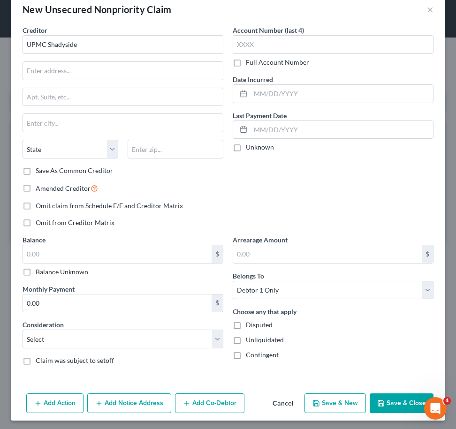
scroll to position [21, 0]
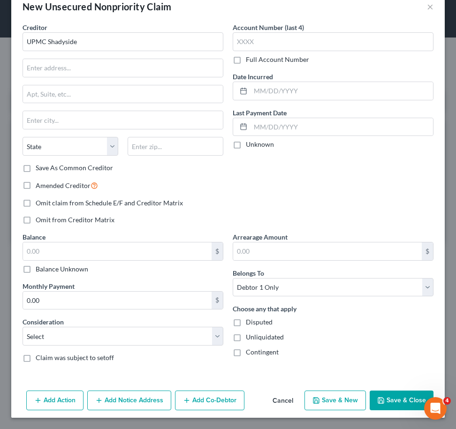
click at [36, 267] on label "Balance Unknown" at bounding box center [62, 268] width 53 height 9
click at [39, 267] on input "Balance Unknown" at bounding box center [42, 267] width 6 height 6
checkbox input "true"
type input "0.00"
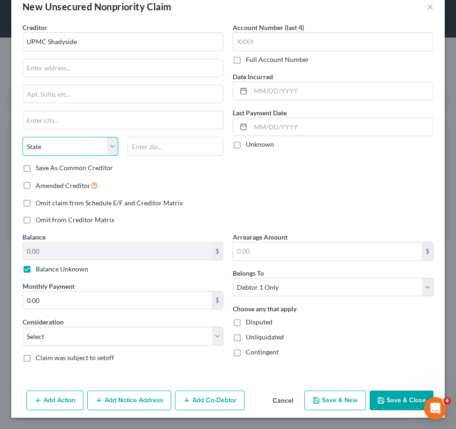
click at [97, 139] on select "State AL AK AR AZ CA CO CT DE DC FL GA GU HI ID IL IN IA KS KY LA ME MD MA MI M…" at bounding box center [71, 146] width 96 height 19
select select "39"
click at [219, 204] on div "Omit claim from Schedule E/F and Creditor Matrix" at bounding box center [123, 202] width 201 height 9
click at [246, 319] on label "Disputed" at bounding box center [259, 321] width 27 height 9
click at [249, 319] on input "Disputed" at bounding box center [252, 320] width 6 height 6
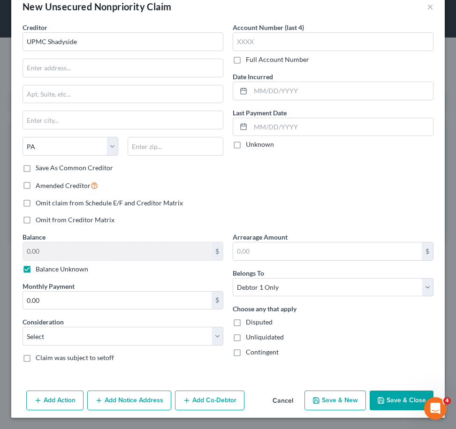
checkbox input "true"
click at [397, 397] on button "Save & Close" at bounding box center [401, 401] width 64 height 20
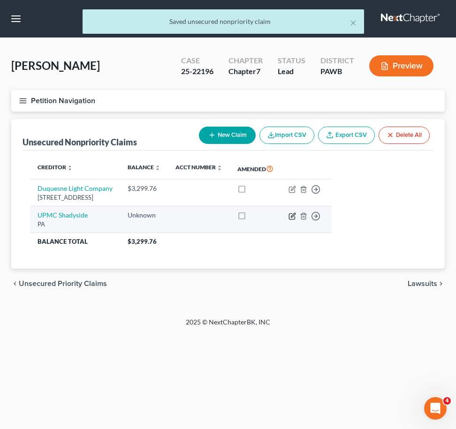
click at [296, 215] on icon "button" at bounding box center [292, 216] width 8 height 8
select select "39"
select select "0"
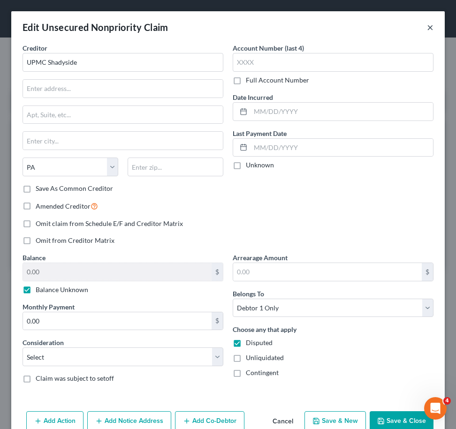
click at [427, 24] on button "×" at bounding box center [430, 27] width 7 height 11
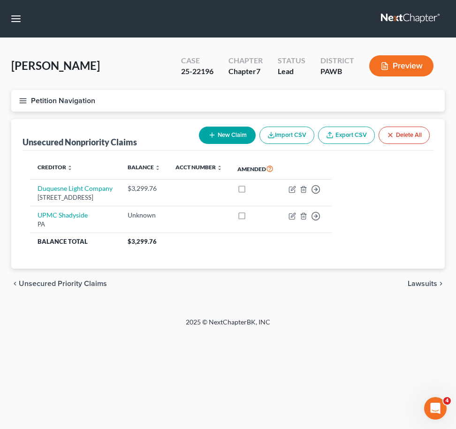
click at [20, 95] on button "Petition Navigation" at bounding box center [227, 101] width 433 height 22
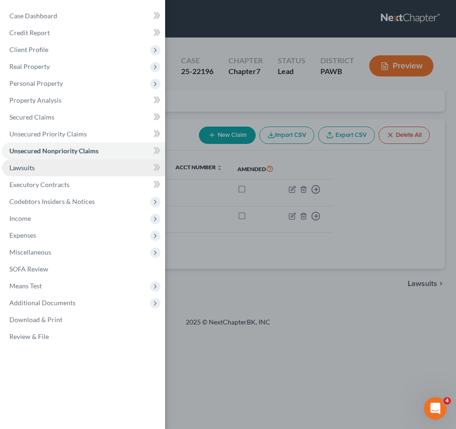
click at [45, 167] on link "Lawsuits" at bounding box center [83, 167] width 163 height 17
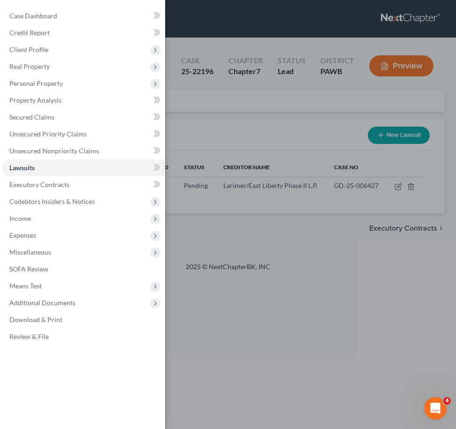
click at [372, 319] on div "Case Dashboard Payments Invoices Payments Payments Credit Report Client Profile" at bounding box center [228, 214] width 456 height 429
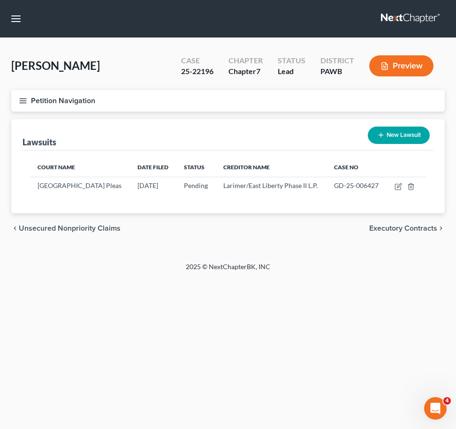
click at [391, 132] on button "New Lawsuit" at bounding box center [399, 135] width 62 height 17
select select "0"
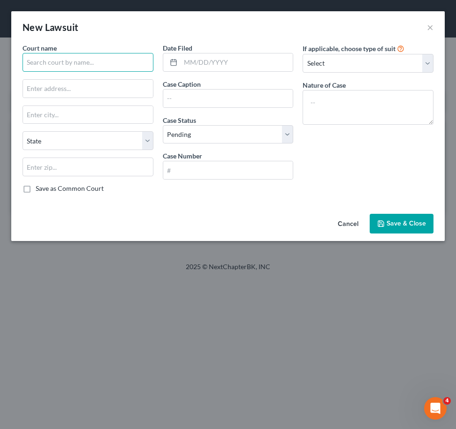
click at [88, 58] on input "text" at bounding box center [88, 62] width 131 height 19
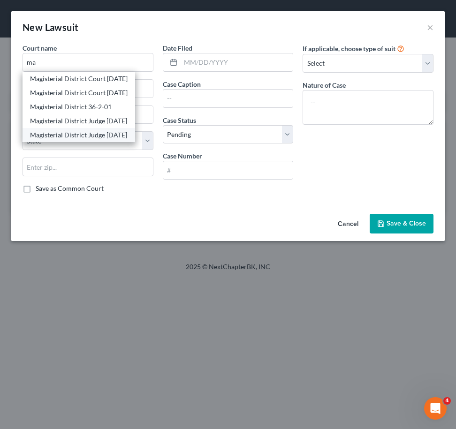
click at [107, 134] on div "Magisterial District Judge 05-2-28" at bounding box center [79, 134] width 98 height 9
type input "Magisterial District Judge 05-2-28"
type input "1901 Centre Ave"
type input "Pittsburgh"
select select "39"
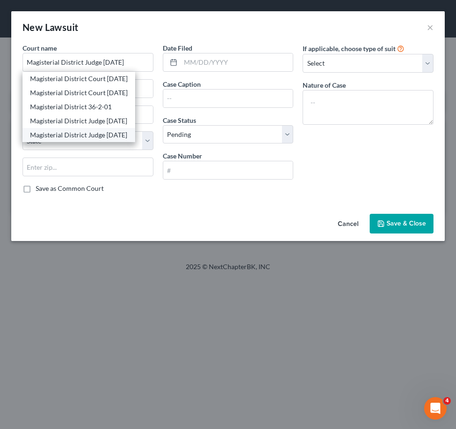
type input "15219"
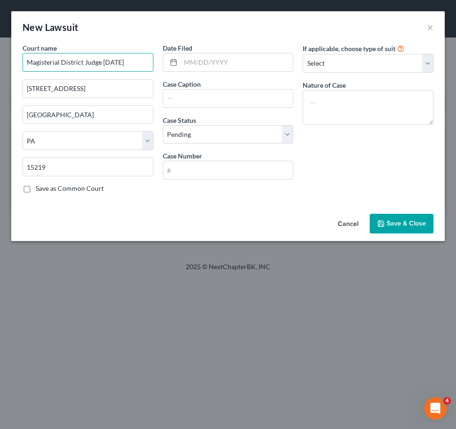
click at [132, 61] on input "Magisterial District Judge 05-2-28" at bounding box center [88, 62] width 131 height 19
type input "Magisterial District Judge 05-2-231"
click at [277, 59] on input "text" at bounding box center [237, 62] width 113 height 18
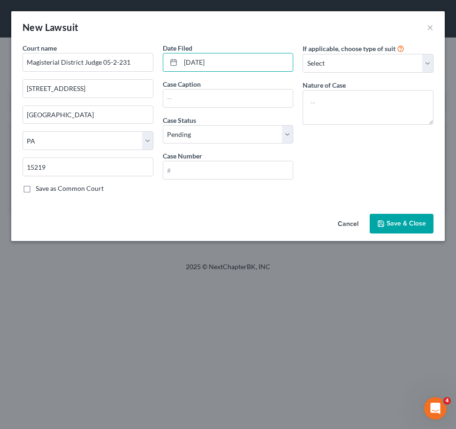
type input "08/18/2022"
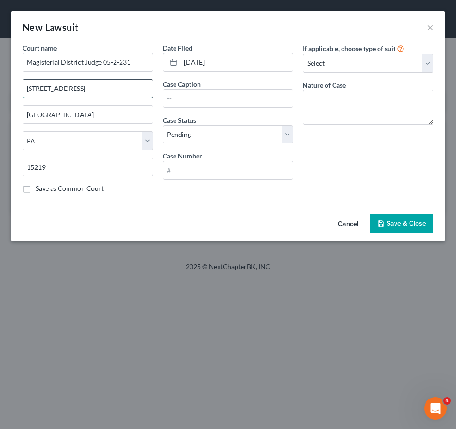
click at [112, 89] on input "1901 Centre Ave" at bounding box center [88, 89] width 130 height 18
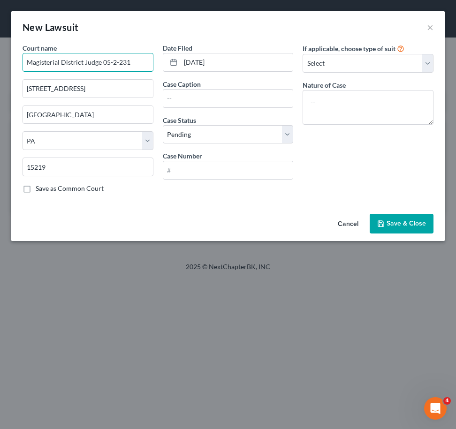
click at [123, 63] on input "Magisterial District Judge 05-2-231" at bounding box center [88, 62] width 131 height 19
type input "Magisterial District Judge 05-2-31"
click at [142, 57] on input "Magisterial District Judge 05-2-31" at bounding box center [88, 62] width 131 height 19
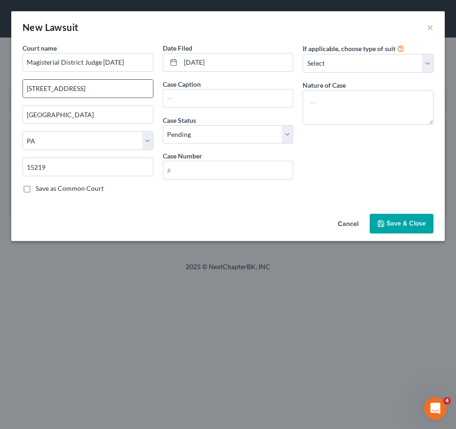
click at [106, 91] on input "1901 Centre Ave" at bounding box center [88, 89] width 130 height 18
click at [129, 91] on input "1901 Centre Ave" at bounding box center [88, 89] width 130 height 18
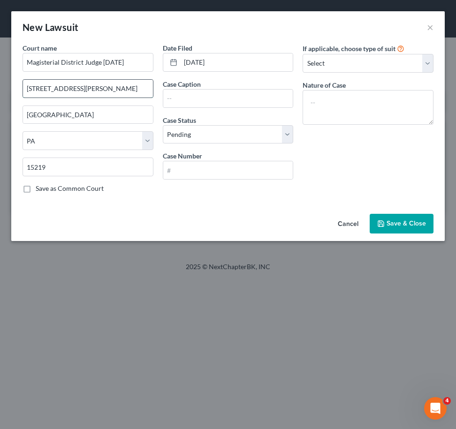
type input "5815 Bryant St"
type input "15206"
click at [269, 101] on input "text" at bounding box center [228, 99] width 130 height 18
paste input "Cornerstone Village Apartments v. Anita Drummond"
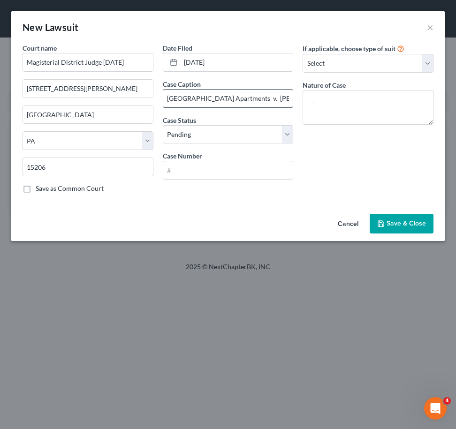
scroll to position [0, 31]
type input "Cornerstone Village Apartments v. Anita Drummond"
click at [241, 141] on select "Select Pending On Appeal Concluded" at bounding box center [228, 134] width 131 height 19
click at [163, 125] on select "Select Pending On Appeal Concluded" at bounding box center [228, 134] width 131 height 19
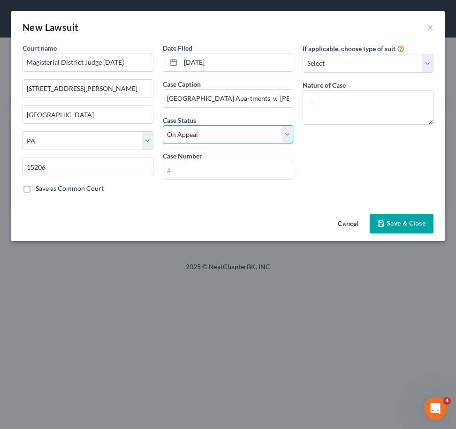
click at [223, 137] on select "Select Pending On Appeal Concluded" at bounding box center [228, 134] width 131 height 19
select select "2"
click at [163, 125] on select "Select Pending On Appeal Concluded" at bounding box center [228, 134] width 131 height 19
click at [203, 166] on input "text" at bounding box center [228, 170] width 130 height 18
paste input "MJ-05231-LT-0000101-2024"
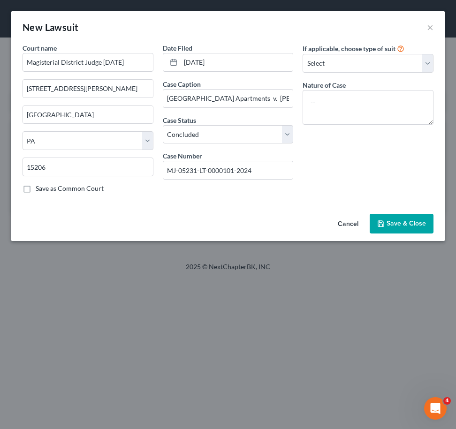
click at [357, 159] on div "If applicable, choose type of suit Select Repossession Garnishment Foreclosure …" at bounding box center [368, 122] width 140 height 158
drag, startPoint x: 222, startPoint y: 173, endPoint x: 267, endPoint y: 169, distance: 44.7
click at [226, 173] on input "MJ-05231-LT-0000101-2024" at bounding box center [228, 170] width 130 height 18
click at [341, 169] on div "If applicable, choose type of suit Select Repossession Garnishment Foreclosure …" at bounding box center [368, 122] width 140 height 158
type input "MJ-05231-LT-0000101-2024"
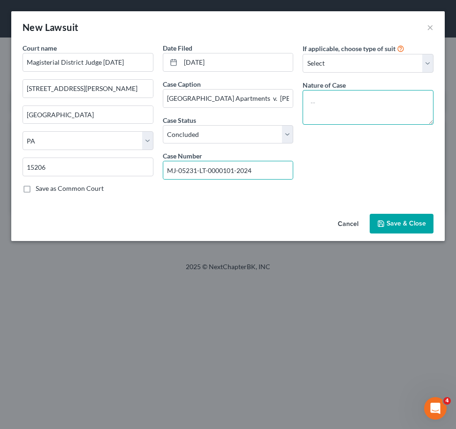
click at [362, 111] on textarea at bounding box center [367, 107] width 131 height 35
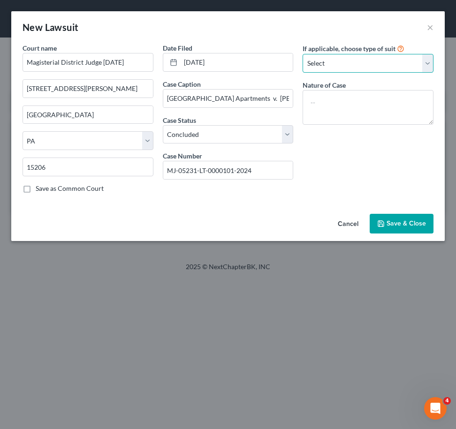
click at [367, 55] on select "Select Repossession Garnishment Foreclosure Attached, Seized, Or Levied Other" at bounding box center [367, 63] width 131 height 19
select select "0"
click at [302, 54] on select "Select Repossession Garnishment Foreclosure Attached, Seized, Or Levied Other" at bounding box center [367, 63] width 131 height 19
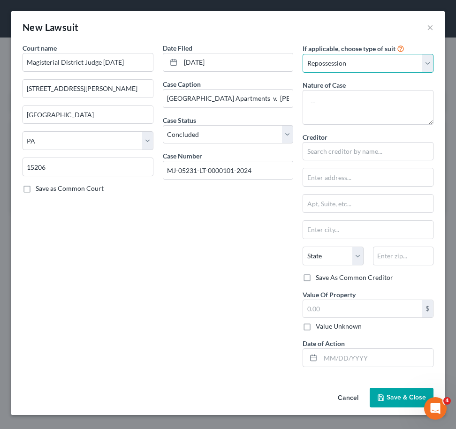
click at [364, 60] on select "Select Repossession Garnishment Foreclosure Attached, Seized, Or Levied Other" at bounding box center [367, 63] width 131 height 19
click at [302, 54] on select "Select Repossession Garnishment Foreclosure Attached, Seized, Or Levied Other" at bounding box center [367, 63] width 131 height 19
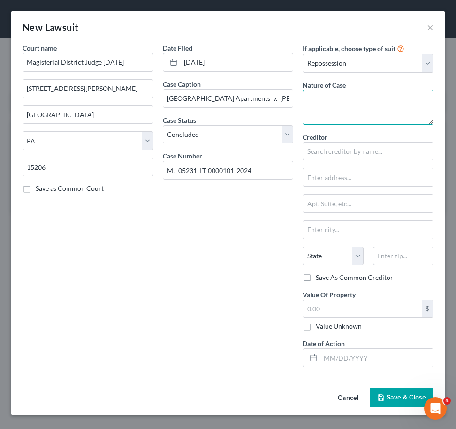
click at [361, 105] on textarea at bounding box center [367, 107] width 131 height 35
drag, startPoint x: 227, startPoint y: 218, endPoint x: 234, endPoint y: 217, distance: 7.0
click at [227, 218] on div "Date Filed 08/18/2022 Case Caption Cornerstone Village Apartments v. Anita Drum…" at bounding box center [228, 208] width 140 height 331
click at [326, 105] on textarea at bounding box center [367, 107] width 131 height 35
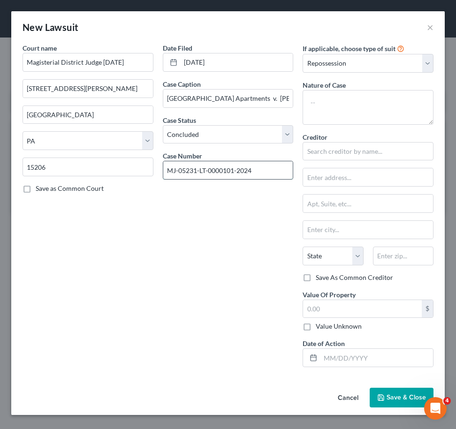
click at [258, 174] on input "MJ-05231-LT-0000101-2024" at bounding box center [228, 170] width 130 height 18
paste input "MJ-05231-LT-0000136-2022"
click at [224, 170] on input "MJ-05231-LT-0000136-2022" at bounding box center [228, 170] width 130 height 18
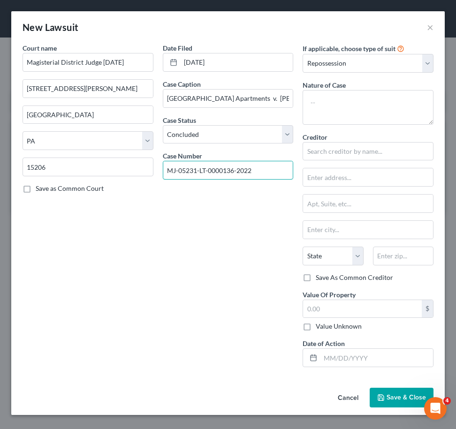
type input "MJ-05231-LT-0000136-2022"
click at [249, 226] on div "Date Filed 08/18/2022 Case Caption Cornerstone Village Apartments v. Anita Drum…" at bounding box center [228, 208] width 140 height 331
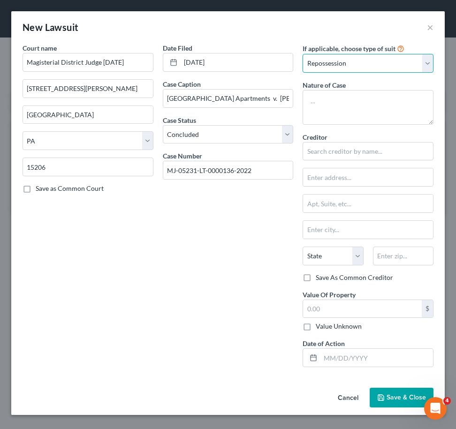
click at [373, 62] on select "Select Repossession Garnishment Foreclosure Attached, Seized, Or Levied Other" at bounding box center [367, 63] width 131 height 19
click at [302, 54] on select "Select Repossession Garnishment Foreclosure Attached, Seized, Or Levied Other" at bounding box center [367, 63] width 131 height 19
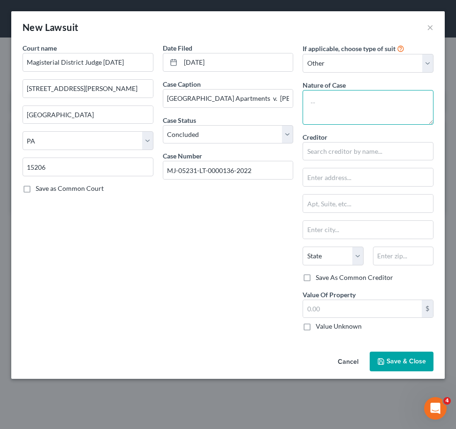
click at [347, 109] on textarea at bounding box center [367, 107] width 131 height 35
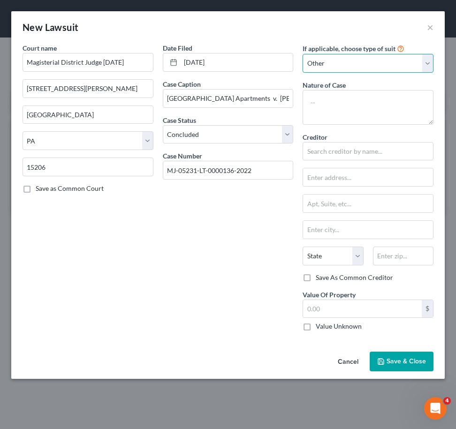
click at [363, 65] on select "Select Repossession Garnishment Foreclosure Attached, Seized, Or Levied Other" at bounding box center [367, 63] width 131 height 19
click at [399, 62] on select "Select Repossession Garnishment Foreclosure Attached, Seized, Or Levied Other" at bounding box center [367, 63] width 131 height 19
select select "0"
click at [302, 54] on select "Select Repossession Garnishment Foreclosure Attached, Seized, Or Levied Other" at bounding box center [367, 63] width 131 height 19
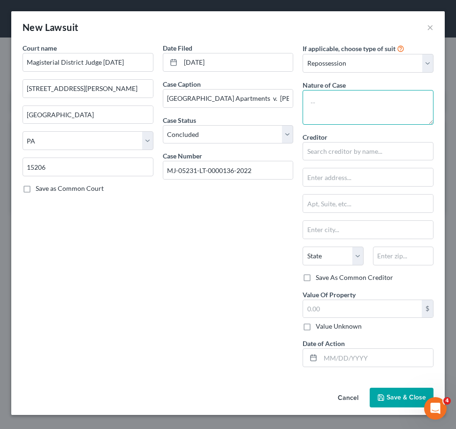
click at [349, 110] on textarea at bounding box center [367, 107] width 131 height 35
type textarea "Landlord / Tenant judgement and order for posession"
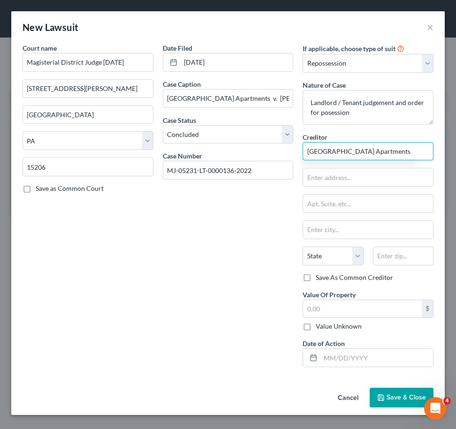
type input "Cornerstone Village Apartments"
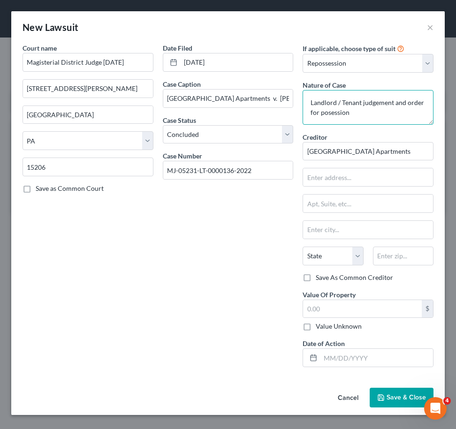
drag, startPoint x: 330, startPoint y: 112, endPoint x: 345, endPoint y: 121, distance: 17.2
click at [330, 113] on textarea "Landlord / Tenant judgement and order for posession" at bounding box center [367, 107] width 131 height 35
type textarea "Landlord / Tenant judgement and order for possession"
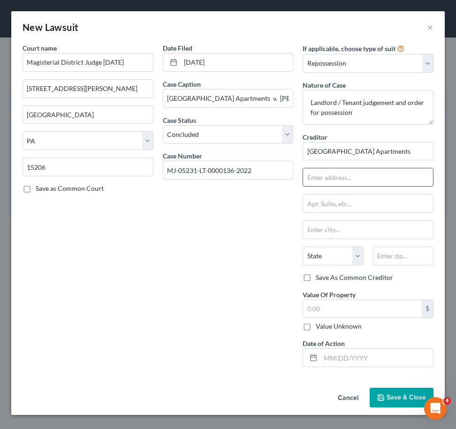
click at [368, 182] on input "text" at bounding box center [368, 177] width 130 height 18
click at [318, 205] on input "text" at bounding box center [368, 204] width 130 height 18
click at [333, 187] on div at bounding box center [367, 177] width 131 height 19
click at [333, 186] on input "text" at bounding box center [368, 177] width 130 height 18
type input "6"
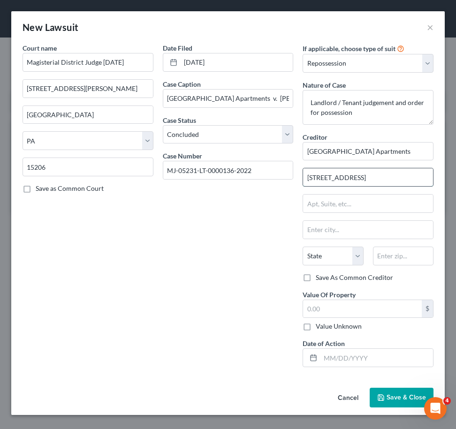
type input "185 Larimer Ave"
type input "Pittsburgh"
select select "39"
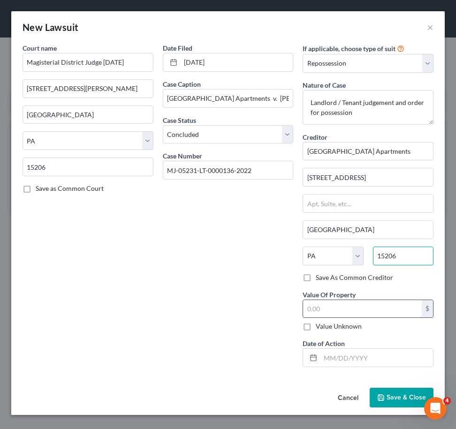
type input "15206"
click at [346, 311] on input "text" at bounding box center [362, 309] width 119 height 18
click at [346, 312] on input "text" at bounding box center [362, 309] width 119 height 18
type input "2,031.34"
click at [411, 398] on span "Save & Close" at bounding box center [405, 397] width 39 height 8
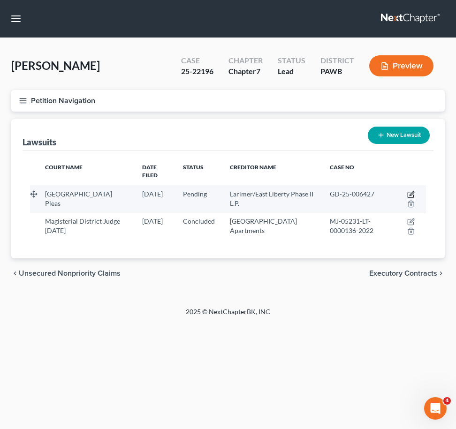
click at [410, 191] on icon "button" at bounding box center [411, 195] width 8 height 8
select select "39"
select select "0"
select select "4"
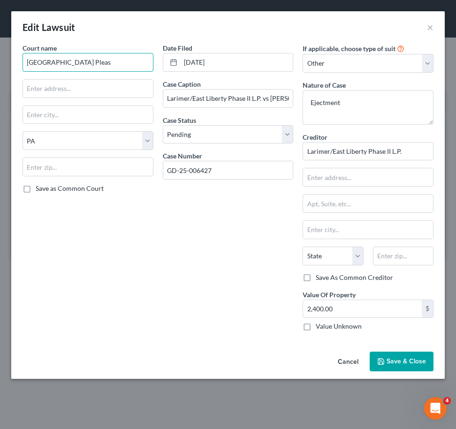
click at [90, 60] on input "[GEOGRAPHIC_DATA] Pleas" at bounding box center [88, 62] width 131 height 19
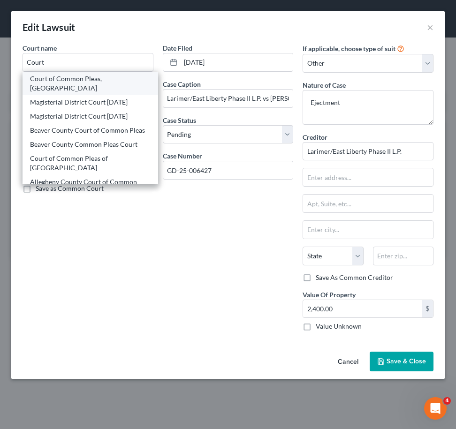
click at [86, 82] on div "Court of Common Pleas, Allegheny County" at bounding box center [90, 83] width 121 height 19
type input "Court of Common Pleas, Allegheny County"
type input "414 Grant Street"
type input "Pittsburgh"
type input "15219"
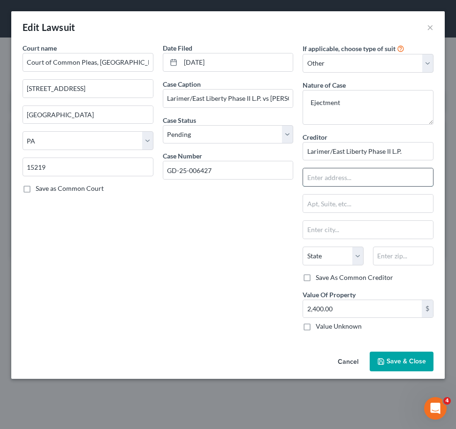
click at [356, 184] on input "text" at bounding box center [368, 177] width 130 height 18
click at [199, 313] on div "Date Filed 06/13/2025 Case Caption Larimer/East Liberty Phase II L.P. vs Drummo…" at bounding box center [228, 190] width 140 height 295
click at [384, 184] on input "text" at bounding box center [368, 177] width 130 height 18
type input "185 Larimer Ave"
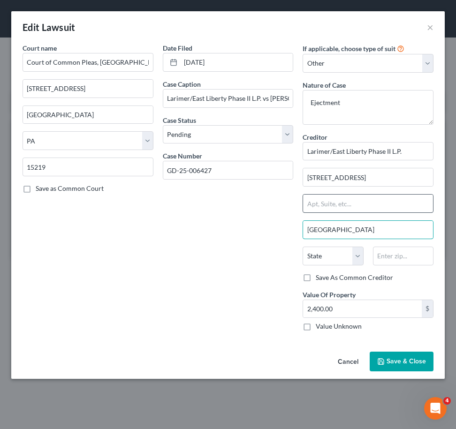
type input "Pittsburgh"
click at [332, 268] on div "State AL AK AR AZ CA CO CT DE DC FL GA GU HI ID IL IN IA KS KY LA ME MD MA MI M…" at bounding box center [368, 260] width 140 height 26
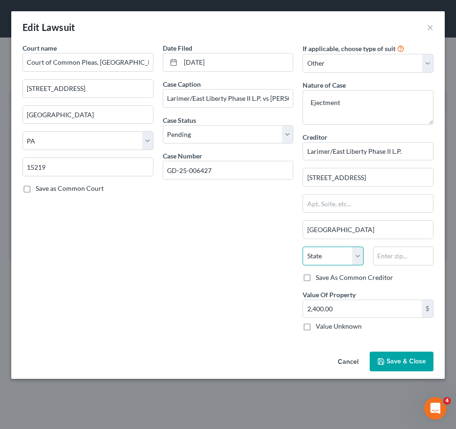
click at [340, 252] on select "State AL AK AR AZ CA CO CT DE DC FL GA GU HI ID IL IN IA KS KY LA ME MD MA MI M…" at bounding box center [332, 256] width 60 height 19
select select "39"
click at [302, 247] on select "State AL AK AR AZ CA CO CT DE DC FL GA GU HI ID IL IN IA KS KY LA ME MD MA MI M…" at bounding box center [332, 256] width 60 height 19
click at [404, 257] on input "text" at bounding box center [403, 256] width 60 height 19
type input "15206"
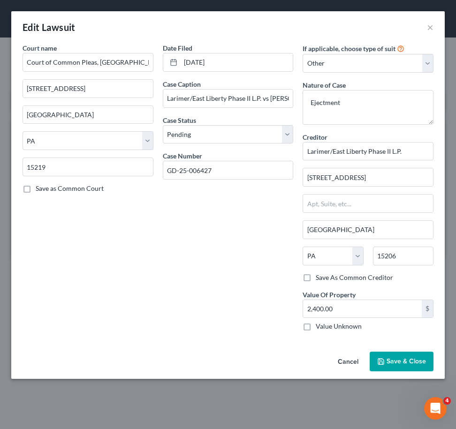
click at [399, 356] on button "Save & Close" at bounding box center [401, 362] width 64 height 20
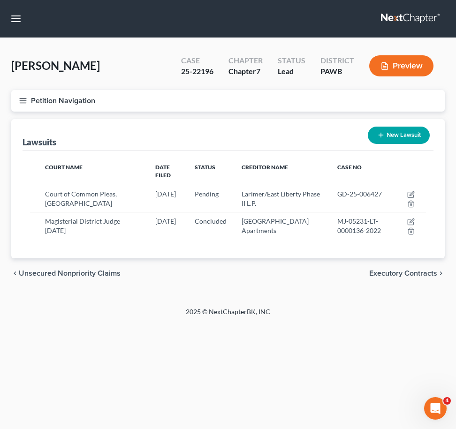
click at [22, 101] on icon "button" at bounding box center [23, 101] width 8 height 8
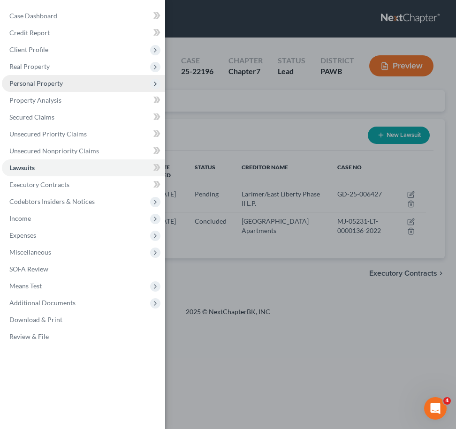
click at [41, 82] on span "Personal Property" at bounding box center [35, 83] width 53 height 8
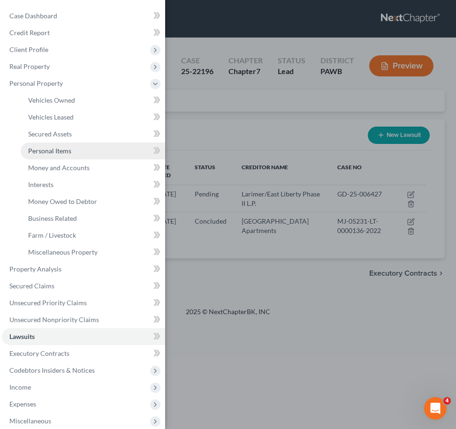
click at [67, 149] on span "Personal Items" at bounding box center [49, 151] width 43 height 8
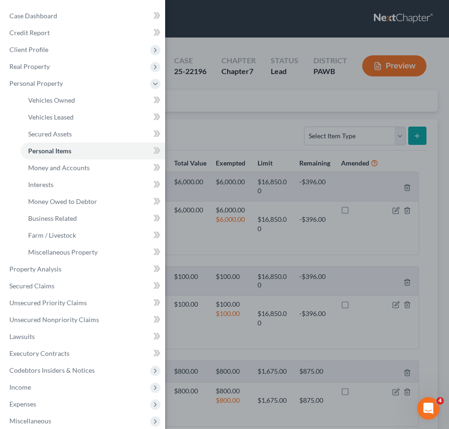
click at [234, 139] on div "Case Dashboard Payments Invoices Payments Payments Credit Report Client Profile" at bounding box center [224, 214] width 449 height 429
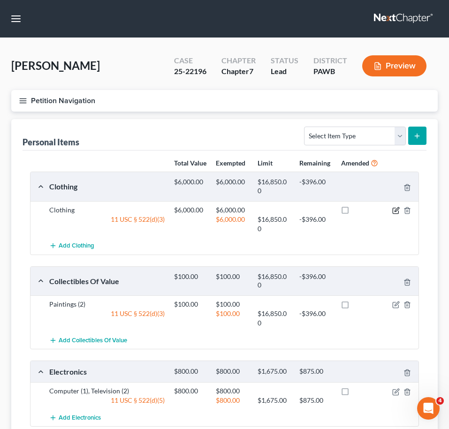
click at [396, 214] on icon "button" at bounding box center [396, 211] width 8 height 8
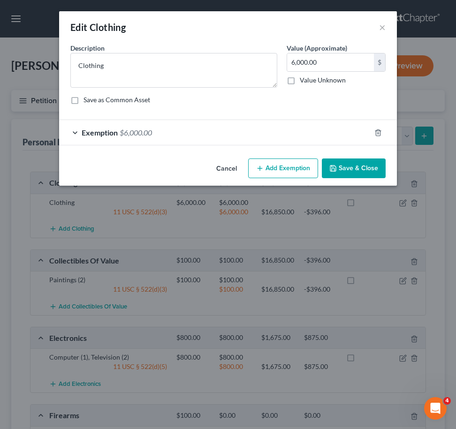
click at [273, 166] on button "Add Exemption" at bounding box center [283, 168] width 70 height 20
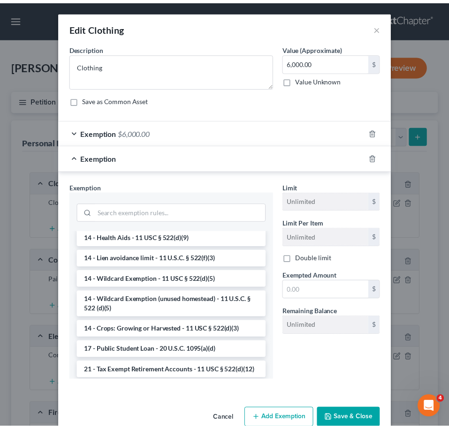
scroll to position [188, 0]
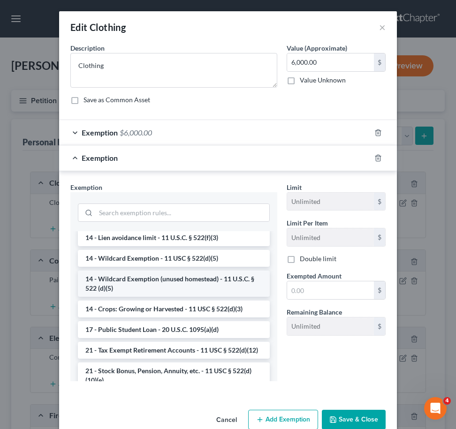
click at [200, 282] on li "14 - Wildcard Exemption (unused homestead) - 11 U.S.C. § 522 (d)(5)" at bounding box center [174, 284] width 192 height 26
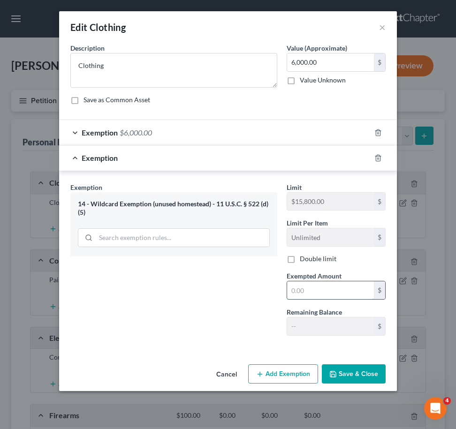
click at [313, 291] on input "text" at bounding box center [330, 290] width 87 height 18
type input "6,000"
click at [74, 133] on div "Exemption $6,000.00" at bounding box center [214, 132] width 311 height 25
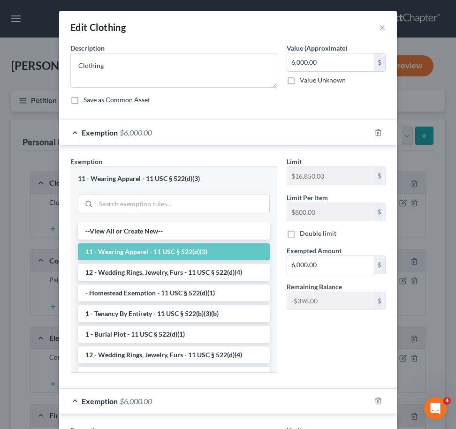
click at [72, 130] on div "Exemption $6,000.00" at bounding box center [214, 132] width 311 height 25
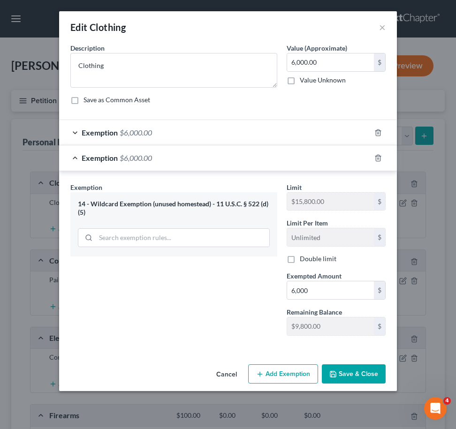
click at [383, 373] on button "Save & Close" at bounding box center [354, 374] width 64 height 20
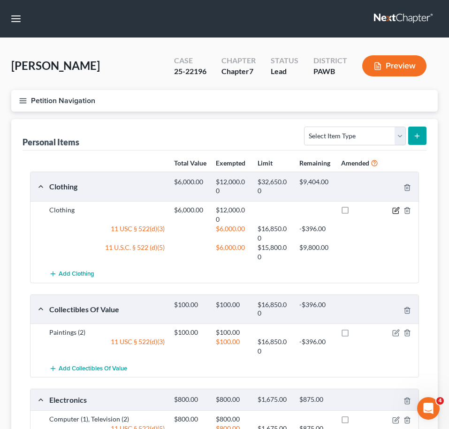
click at [395, 214] on icon "button" at bounding box center [396, 211] width 8 height 8
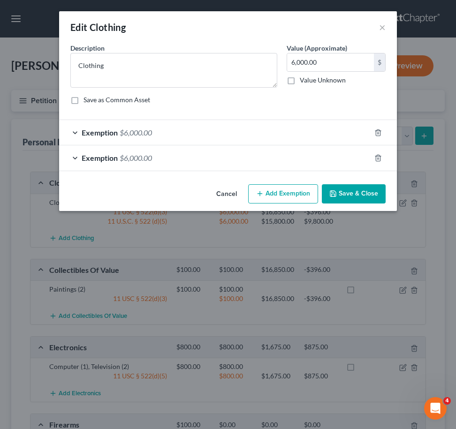
click at [102, 128] on span "Exemption" at bounding box center [100, 132] width 36 height 9
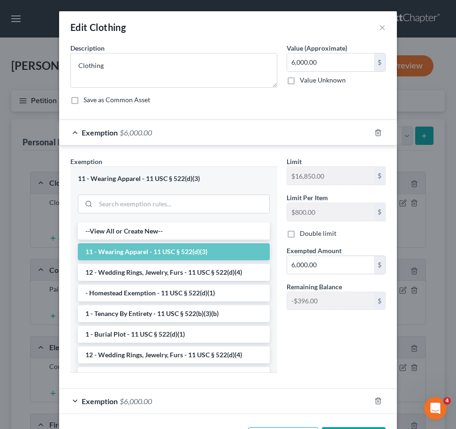
click at [69, 131] on div "Exemption $6,000.00" at bounding box center [214, 132] width 311 height 25
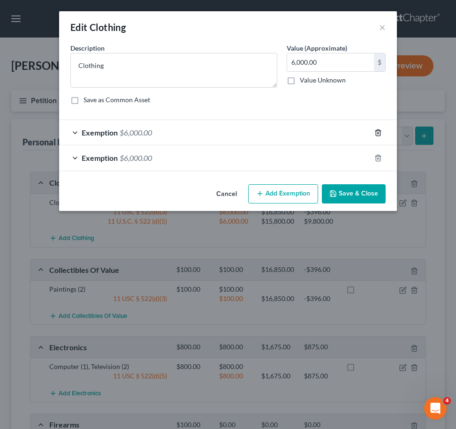
click at [377, 130] on icon "button" at bounding box center [378, 132] width 4 height 6
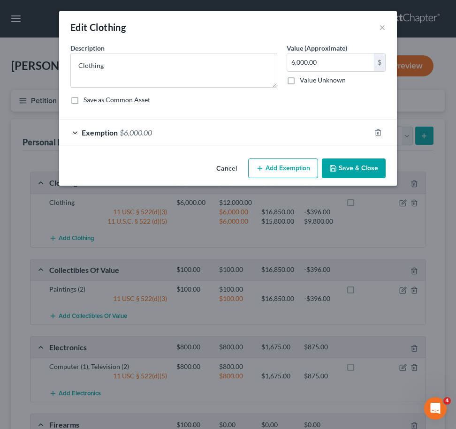
click at [350, 171] on button "Save & Close" at bounding box center [354, 168] width 64 height 20
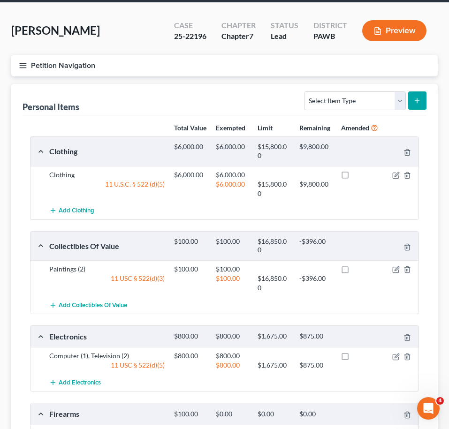
scroll to position [62, 0]
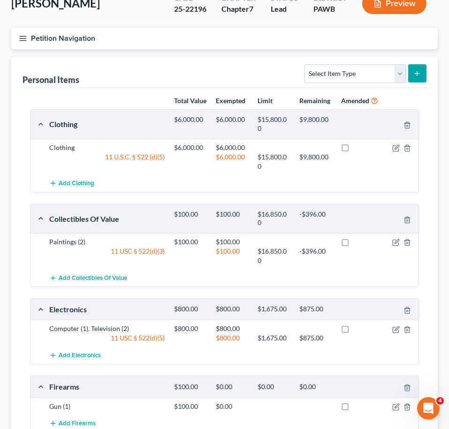
click at [156, 165] on div "11 U.S.C. § 522 (d)(5)" at bounding box center [107, 161] width 125 height 19
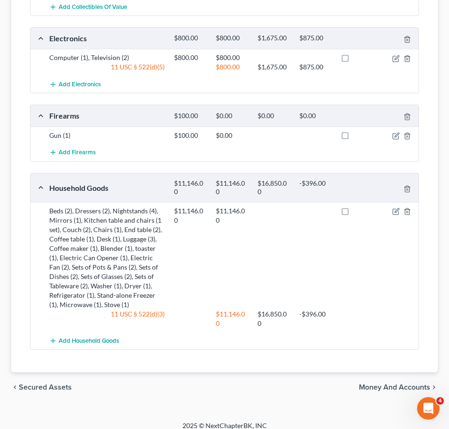
scroll to position [350, 0]
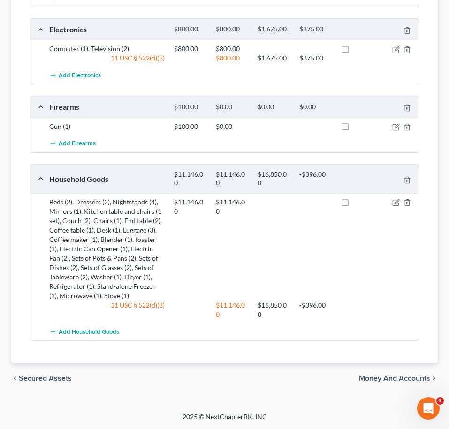
click at [276, 306] on div "$16,850.00" at bounding box center [274, 310] width 42 height 19
click at [393, 200] on icon "button" at bounding box center [395, 203] width 6 height 6
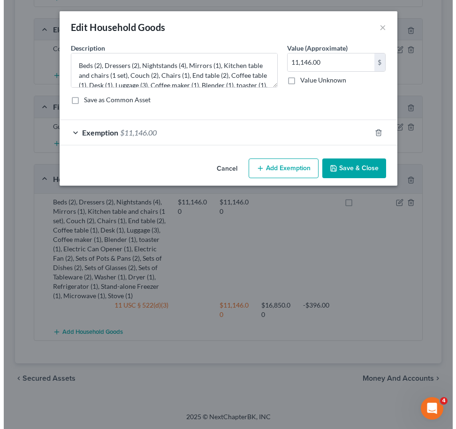
scroll to position [342, 0]
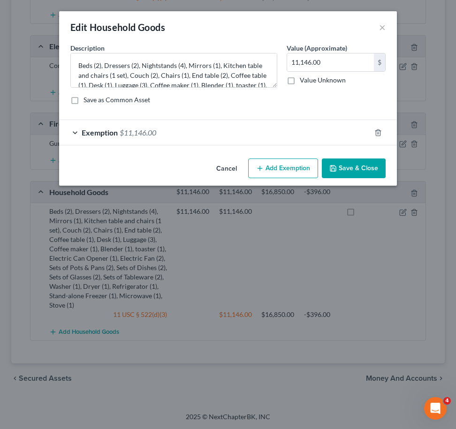
click at [271, 132] on div "Exemption $11,146.00" at bounding box center [214, 132] width 311 height 25
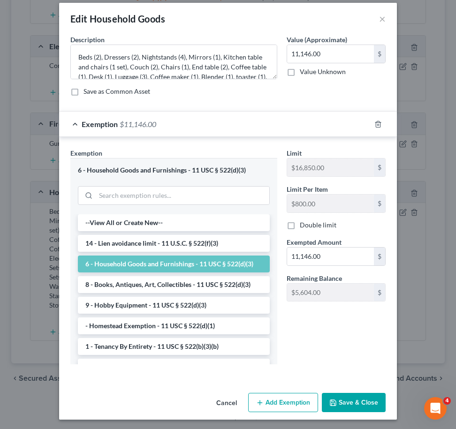
scroll to position [10, 0]
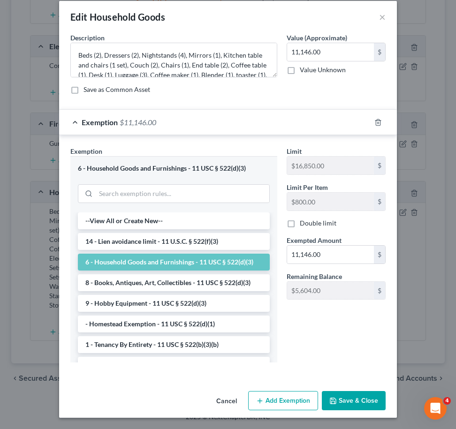
click at [347, 395] on button "Save & Close" at bounding box center [354, 401] width 64 height 20
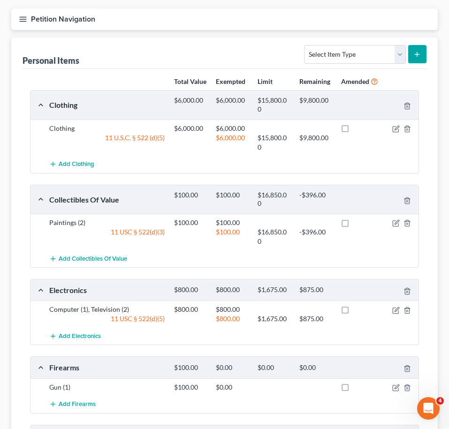
scroll to position [0, 0]
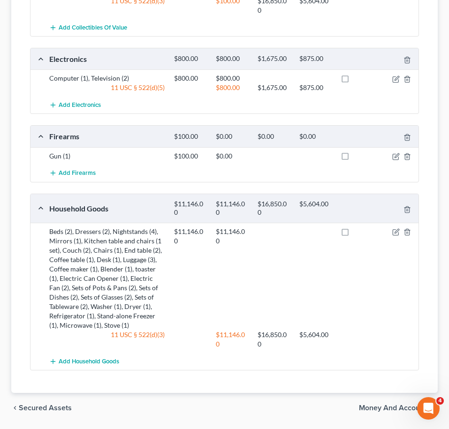
scroll to position [62, 0]
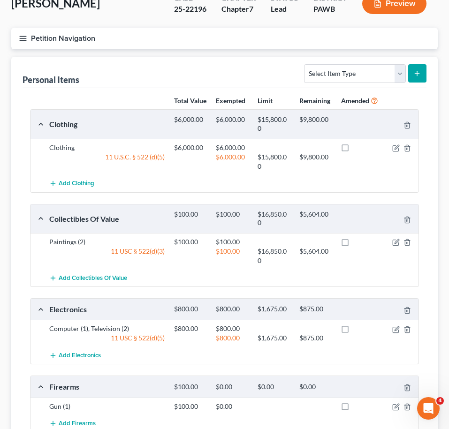
click at [24, 31] on button "Petition Navigation" at bounding box center [224, 39] width 426 height 22
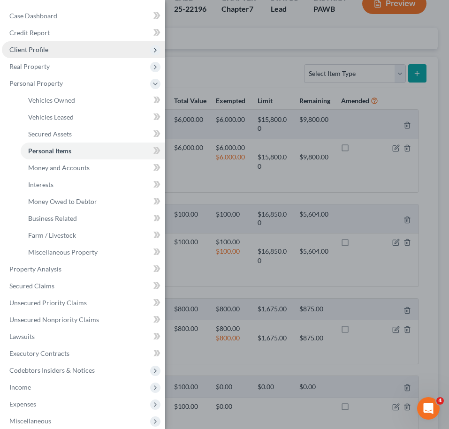
click at [45, 52] on span "Client Profile" at bounding box center [28, 49] width 39 height 8
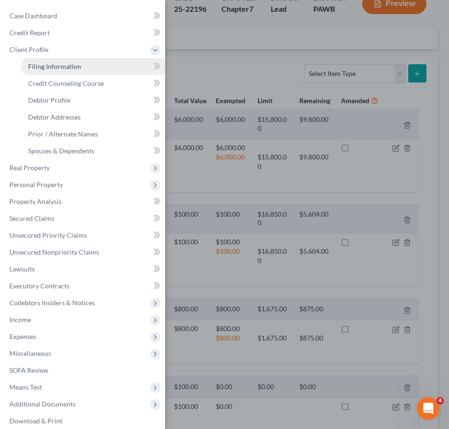
click at [37, 65] on span "Filing Information" at bounding box center [54, 66] width 53 height 8
select select "1"
select select "0"
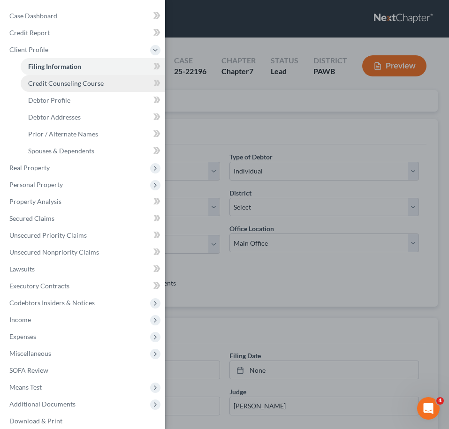
click at [83, 90] on link "Credit Counseling Course" at bounding box center [93, 83] width 144 height 17
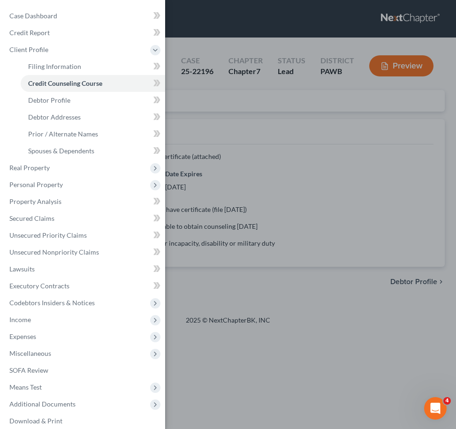
click at [242, 133] on div "Case Dashboard Payments Invoices Payments Payments Credit Report Client Profile" at bounding box center [228, 214] width 456 height 429
